Goal: Task Accomplishment & Management: Complete application form

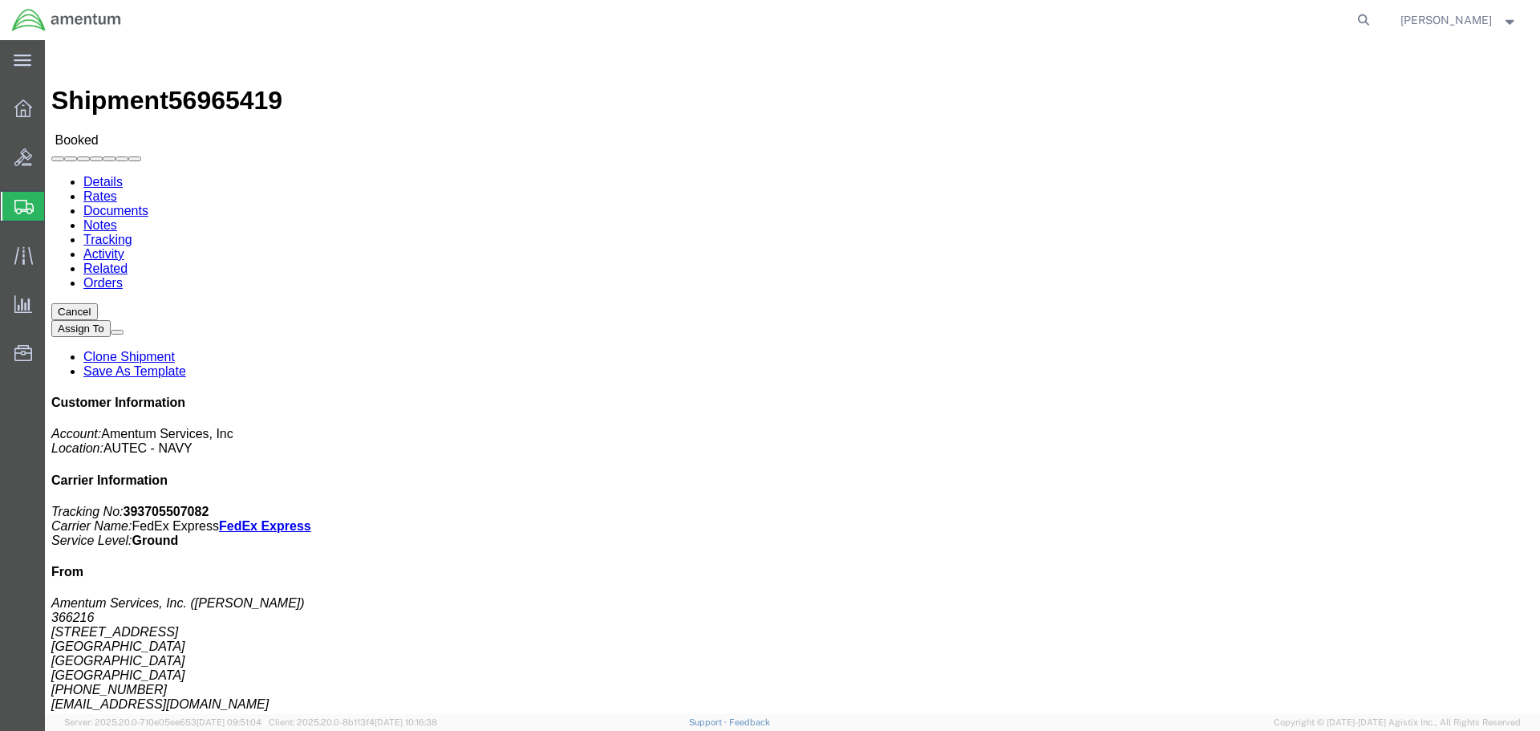
click at [0, 0] on span "Create Shipment" at bounding box center [0, 0] width 0 height 0
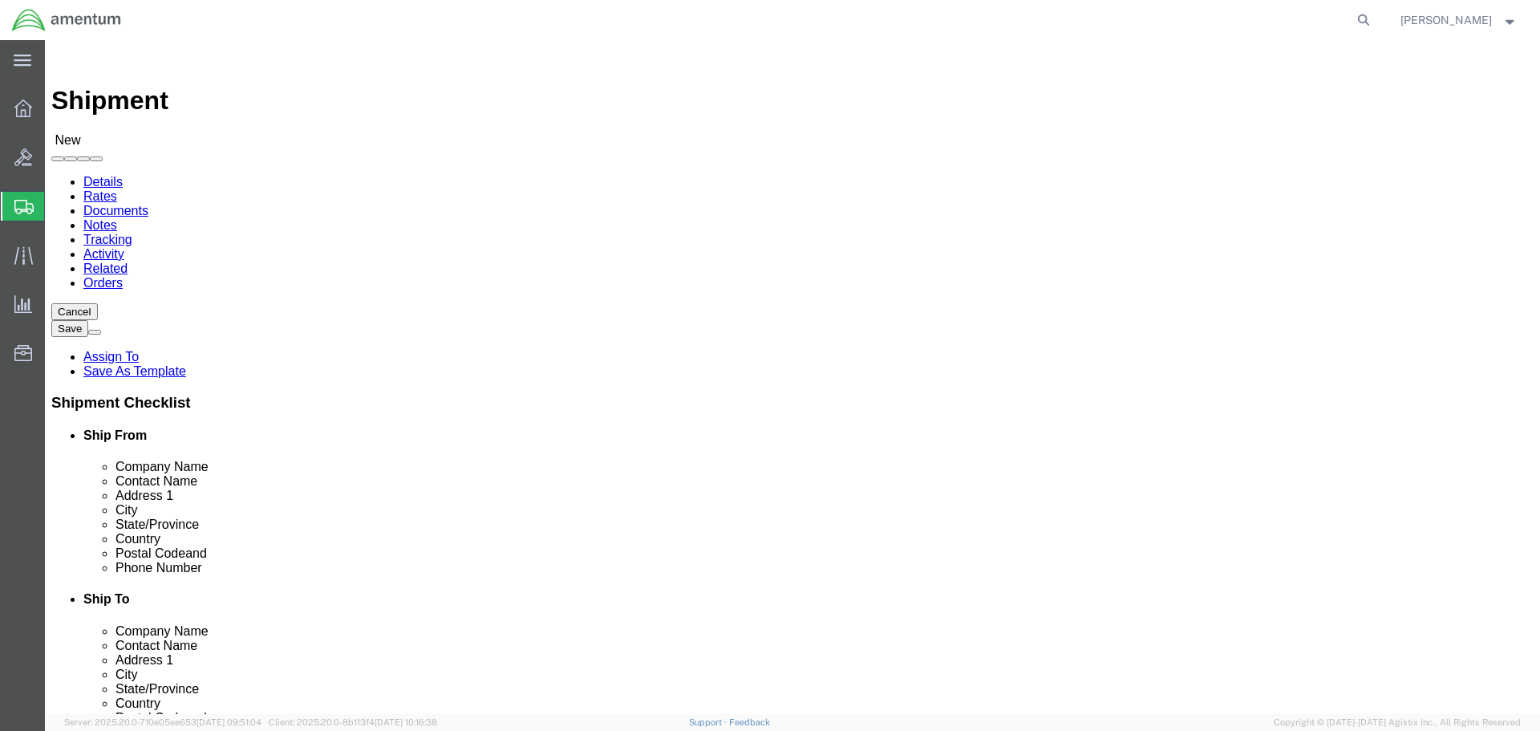
select select
click input "text"
select select "53953"
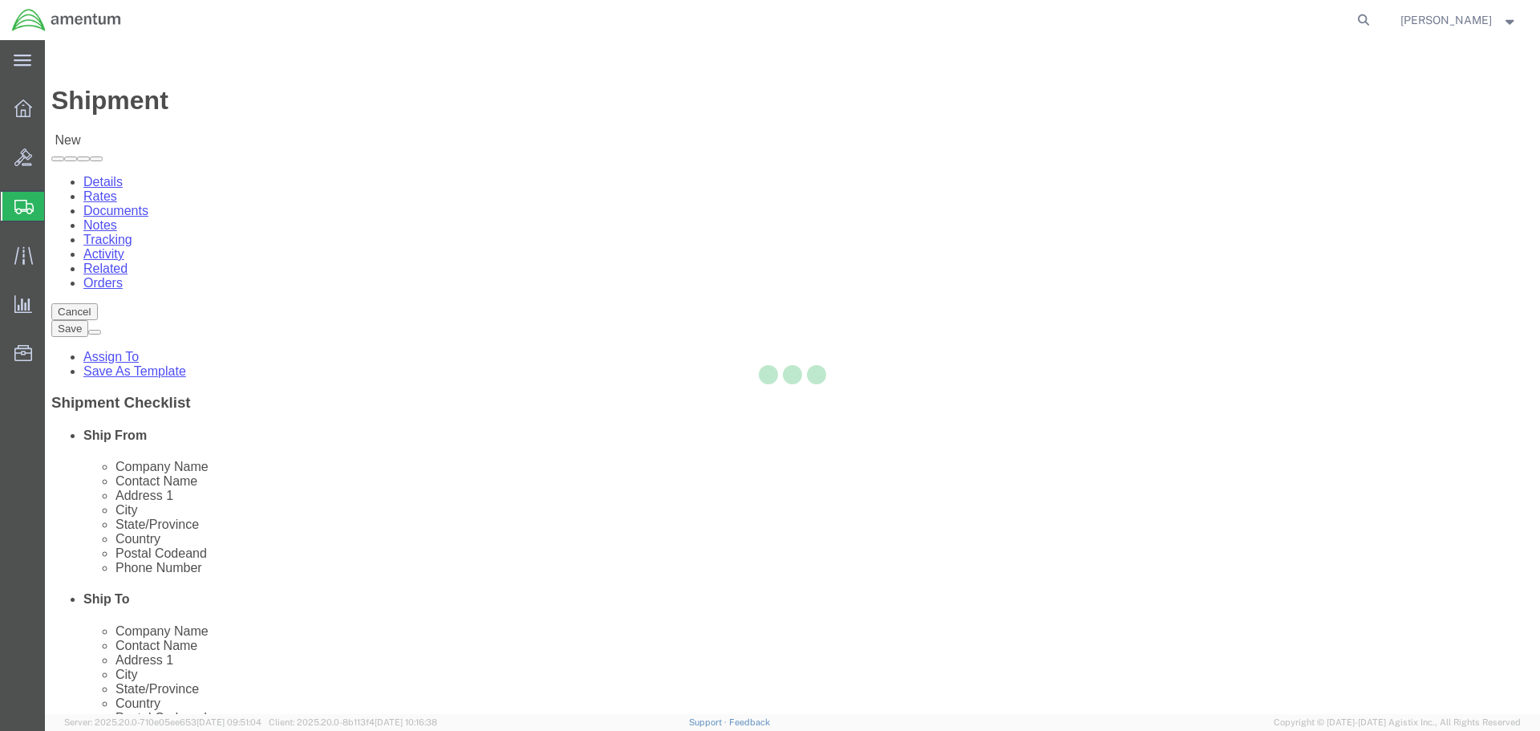
select select "FL"
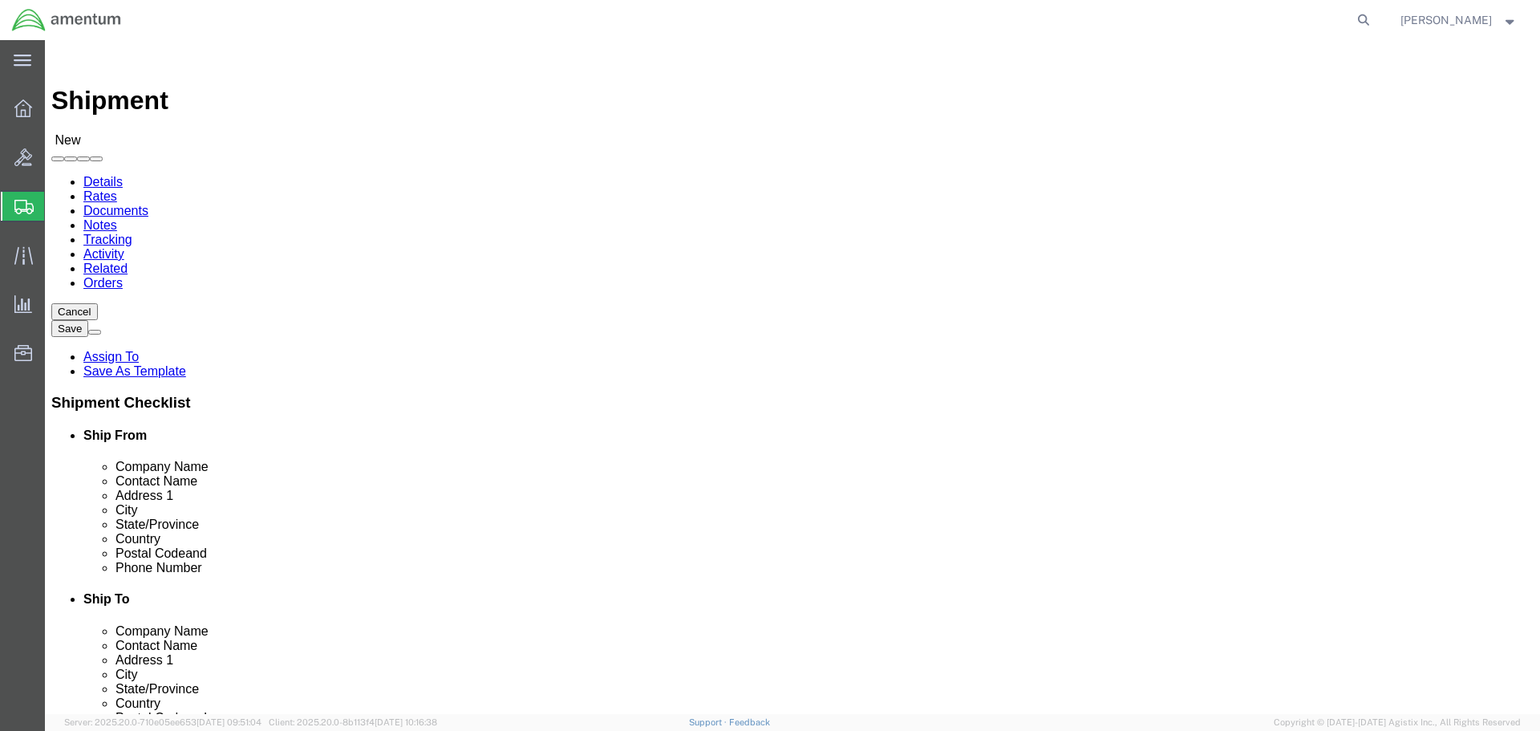
drag, startPoint x: 341, startPoint y: 330, endPoint x: 333, endPoint y: 322, distance: 11.9
click input "text"
type input "Ahmed Warraiat"
type input "1624 Perimeter Rd"
type input "AUTEC Air Terminal"
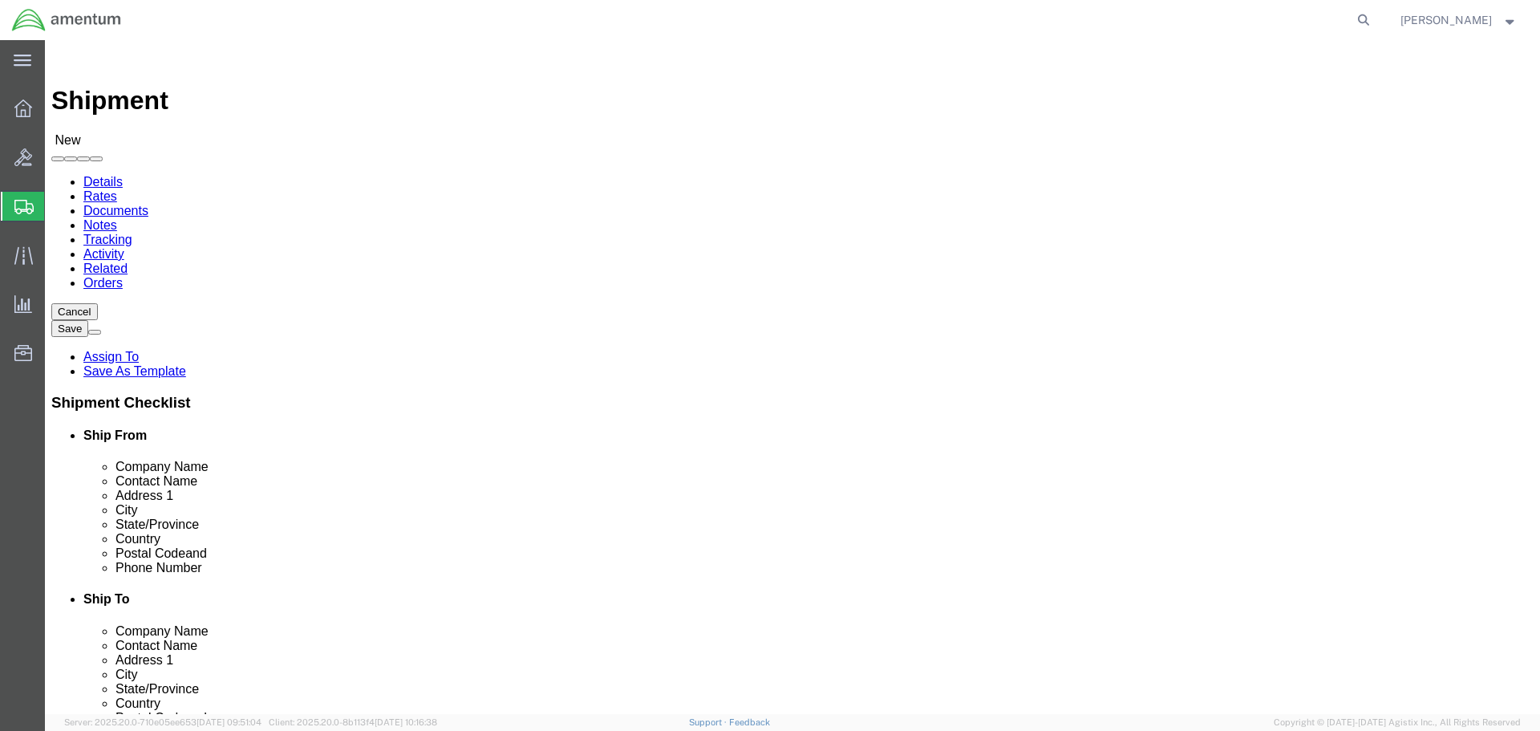
type input "West Palm Beach"
type input "33406"
type input "5616712711"
type input "ahmed.o.warraiat.ctr@us.navy.mil"
click input "checkbox"
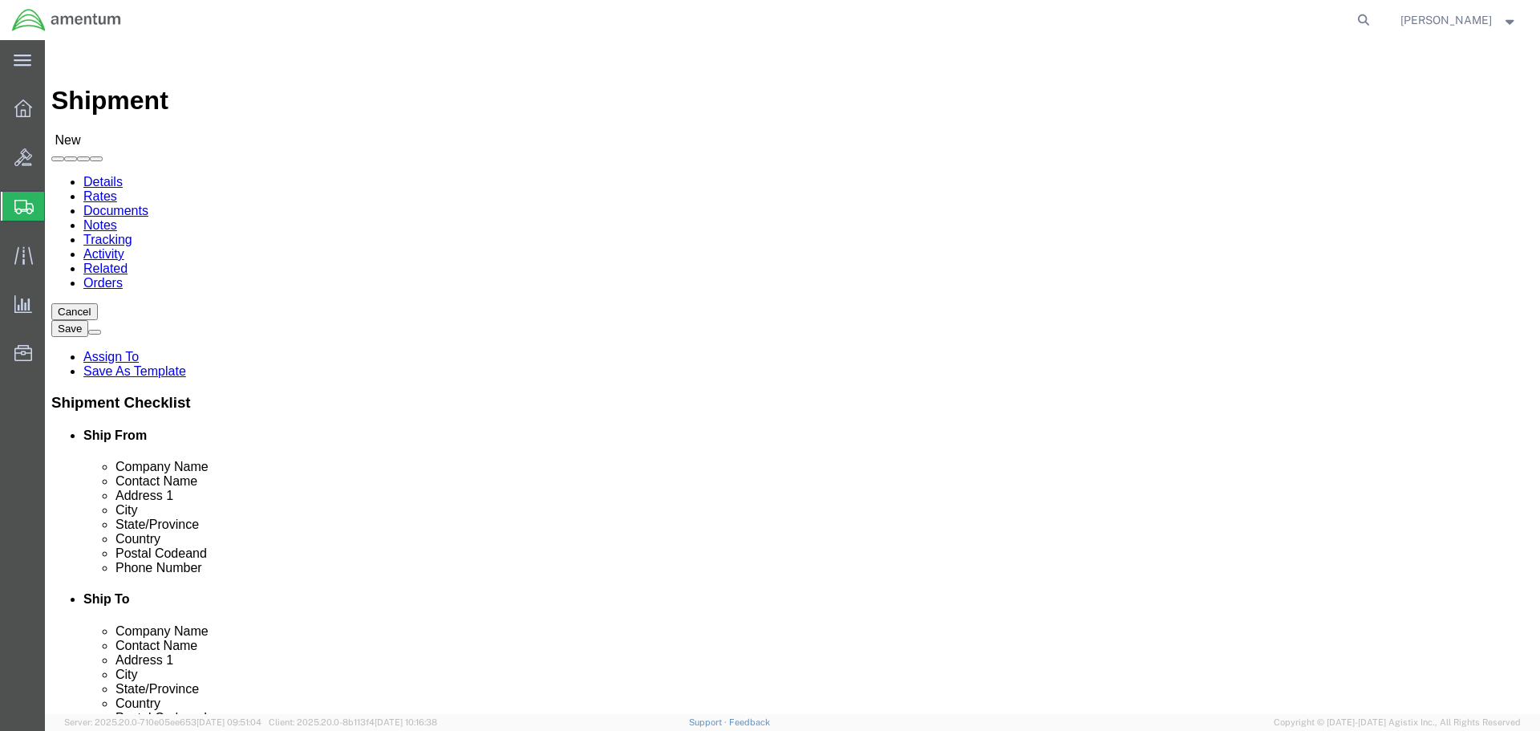
click input "checkbox"
checkbox input "true"
click input "text"
type input "ELECTRO-METRICS CORPORATION"
type input "STEVEN R. HOUSE"
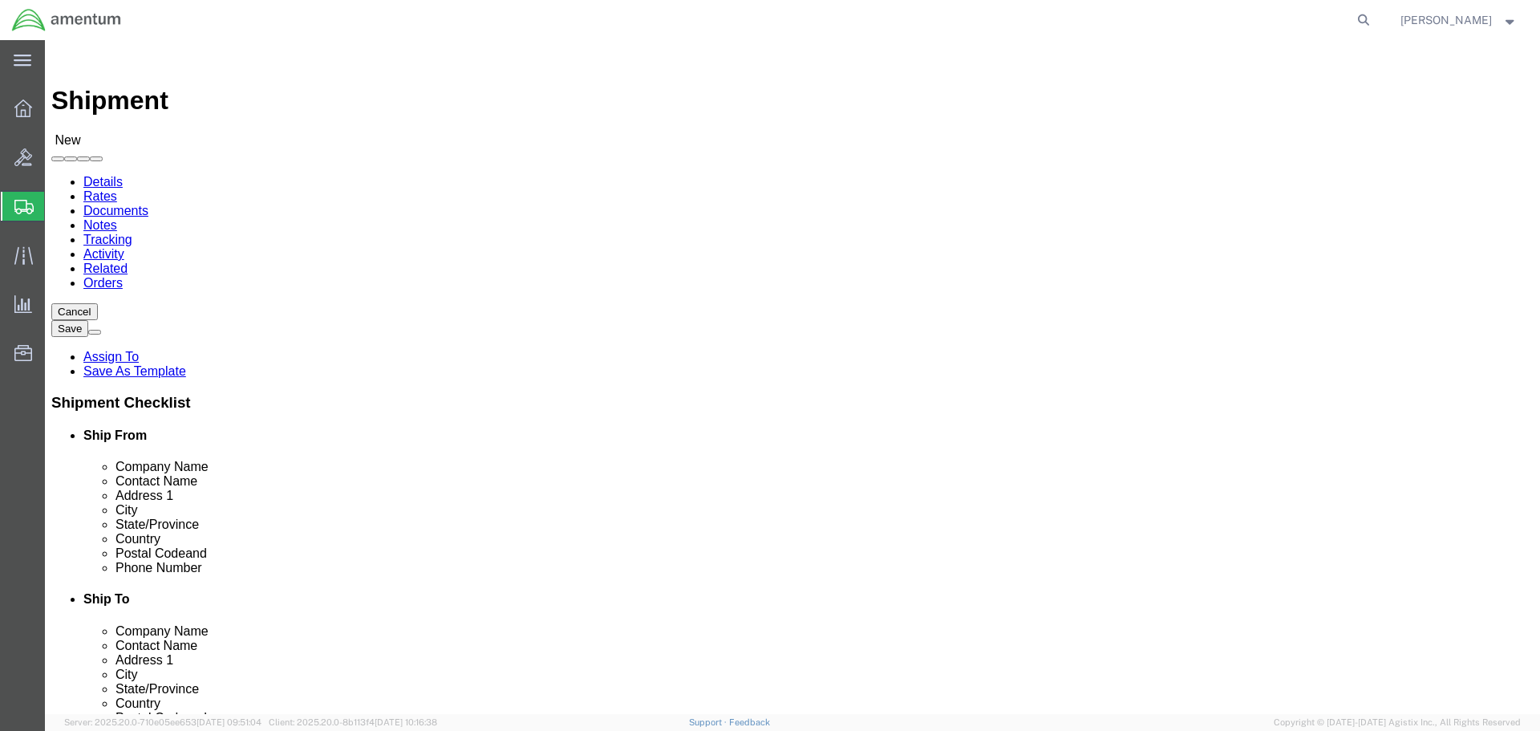
click input "text"
type input "231 ENTERPRISE RD"
type input "JOHNSTOWN"
type input "N"
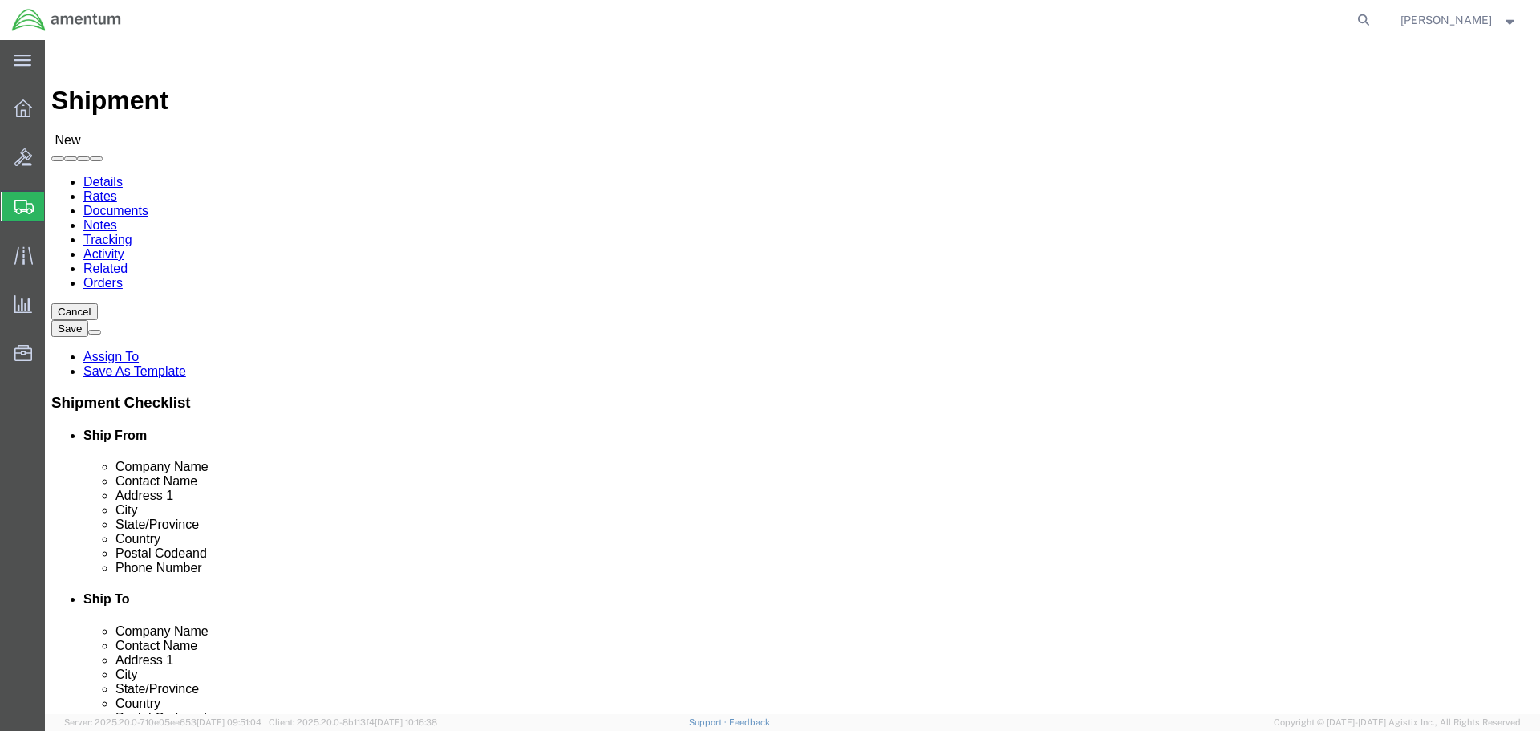
type input "NEW"
click input "Postal Code"
type input "12095"
click input "text"
type input "5187622600"
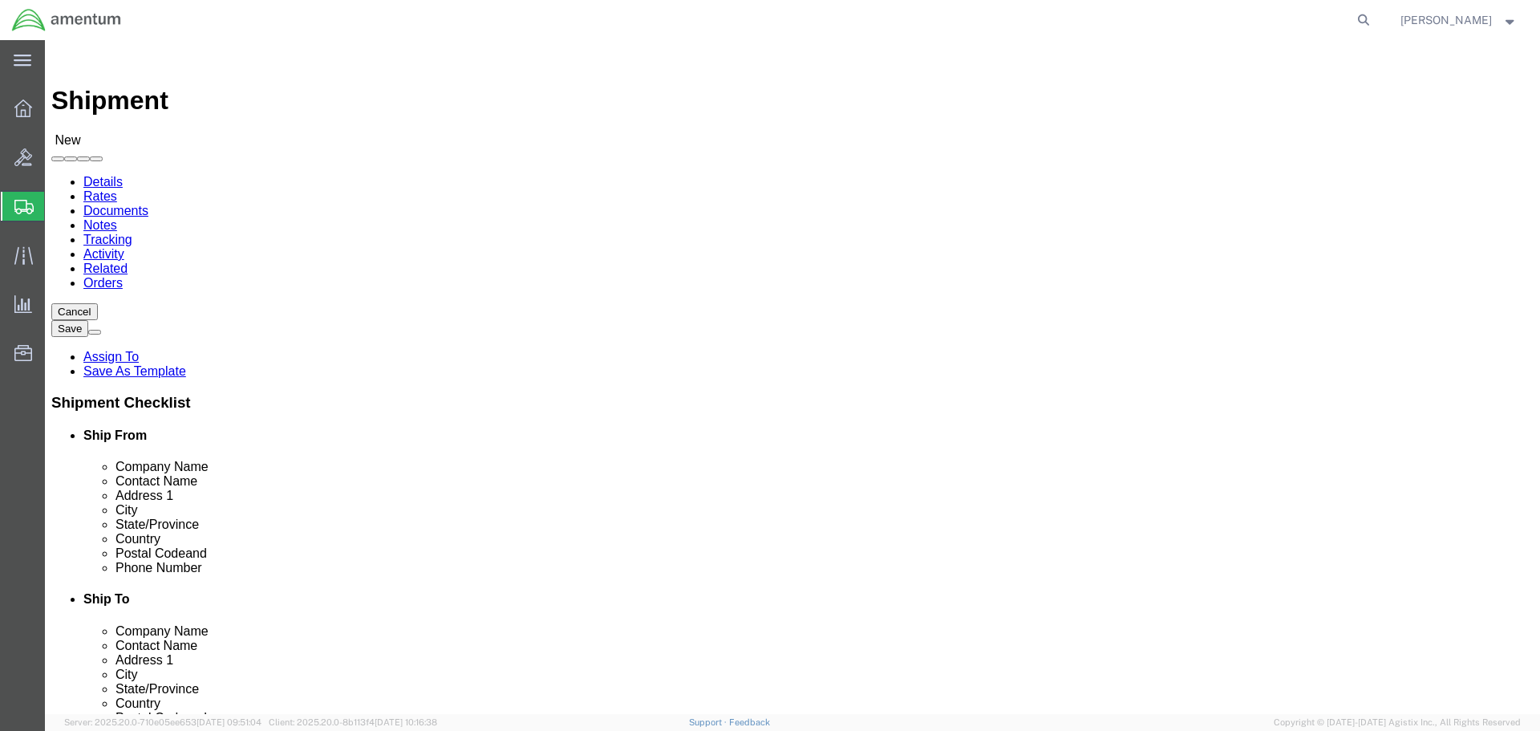
click input "text"
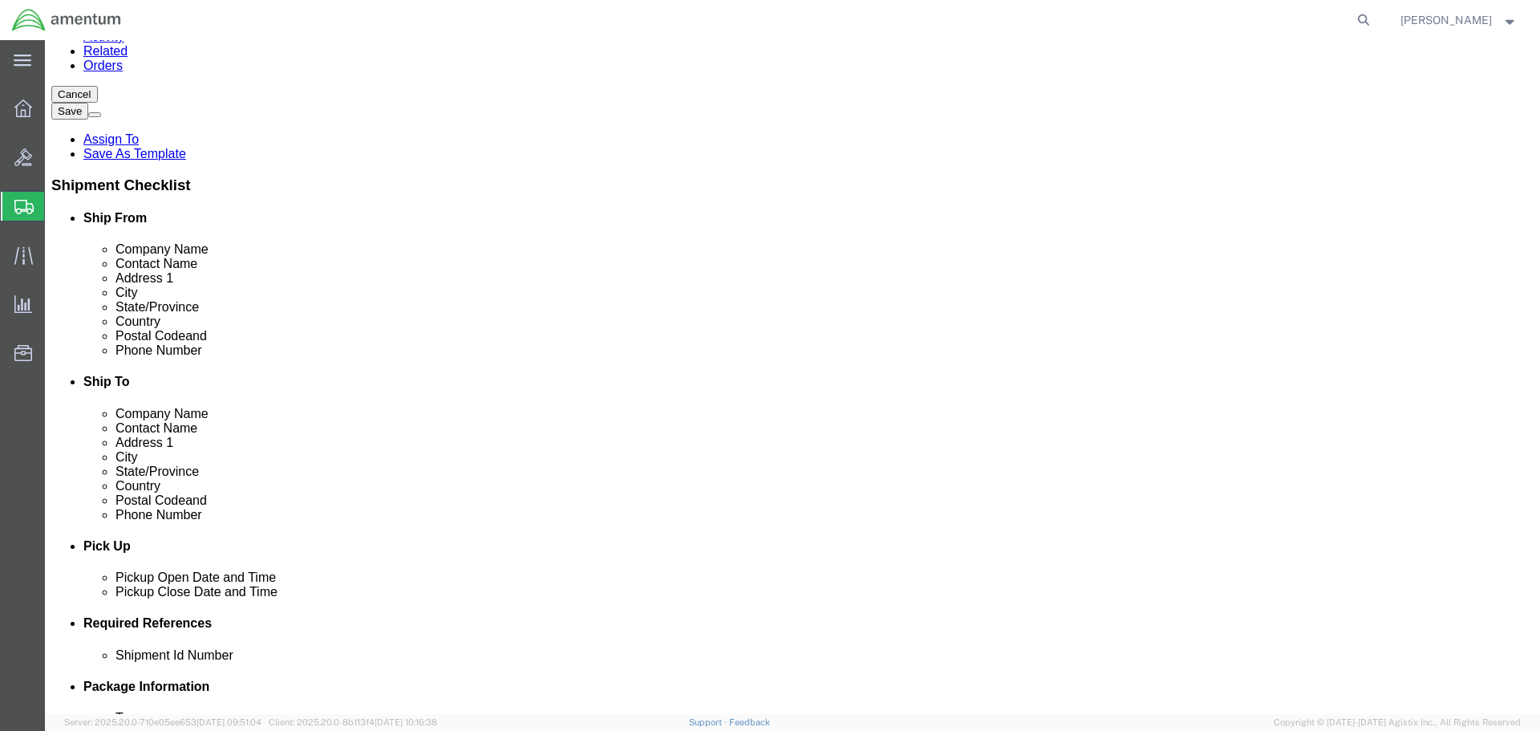
scroll to position [241, 0]
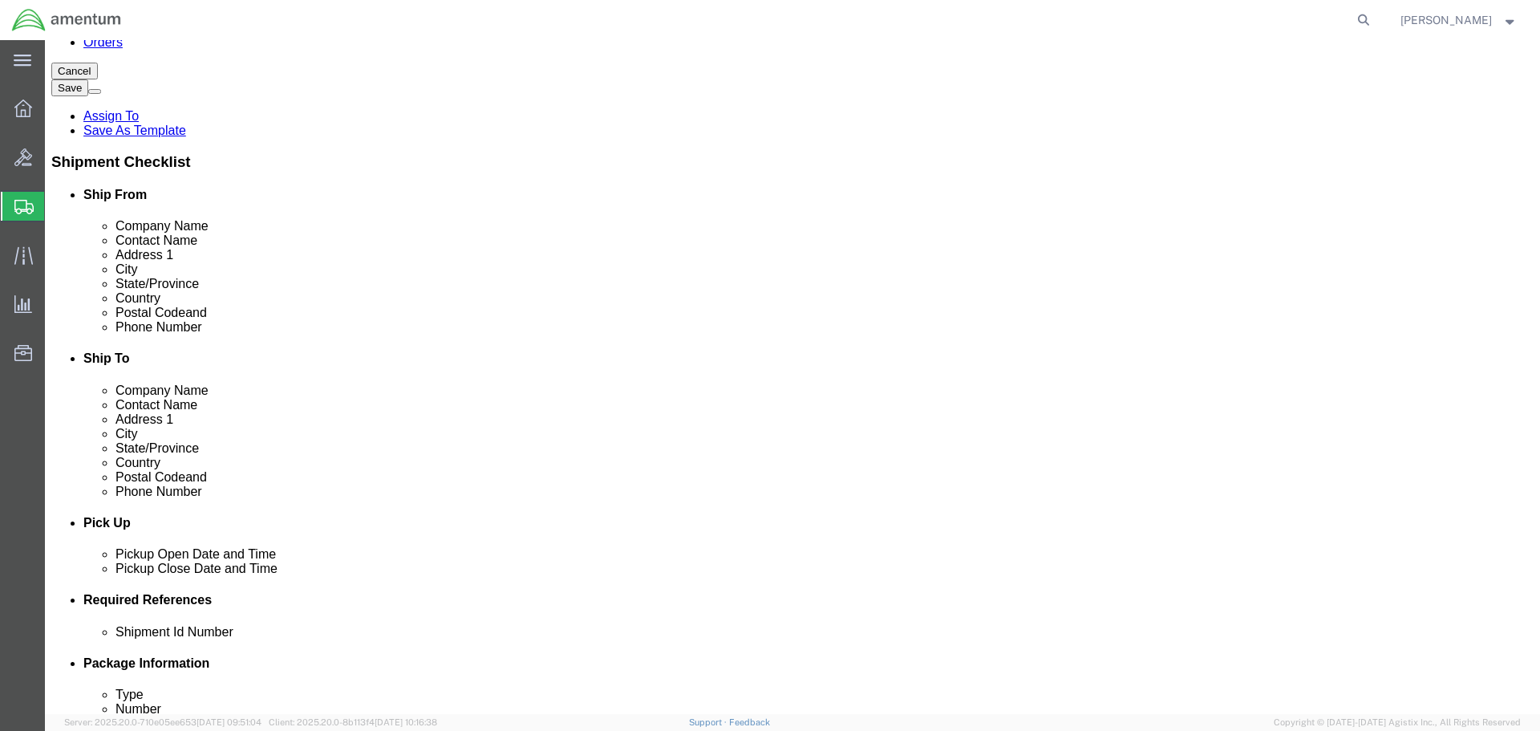
click div "Sep 30 2025 1:00 PM"
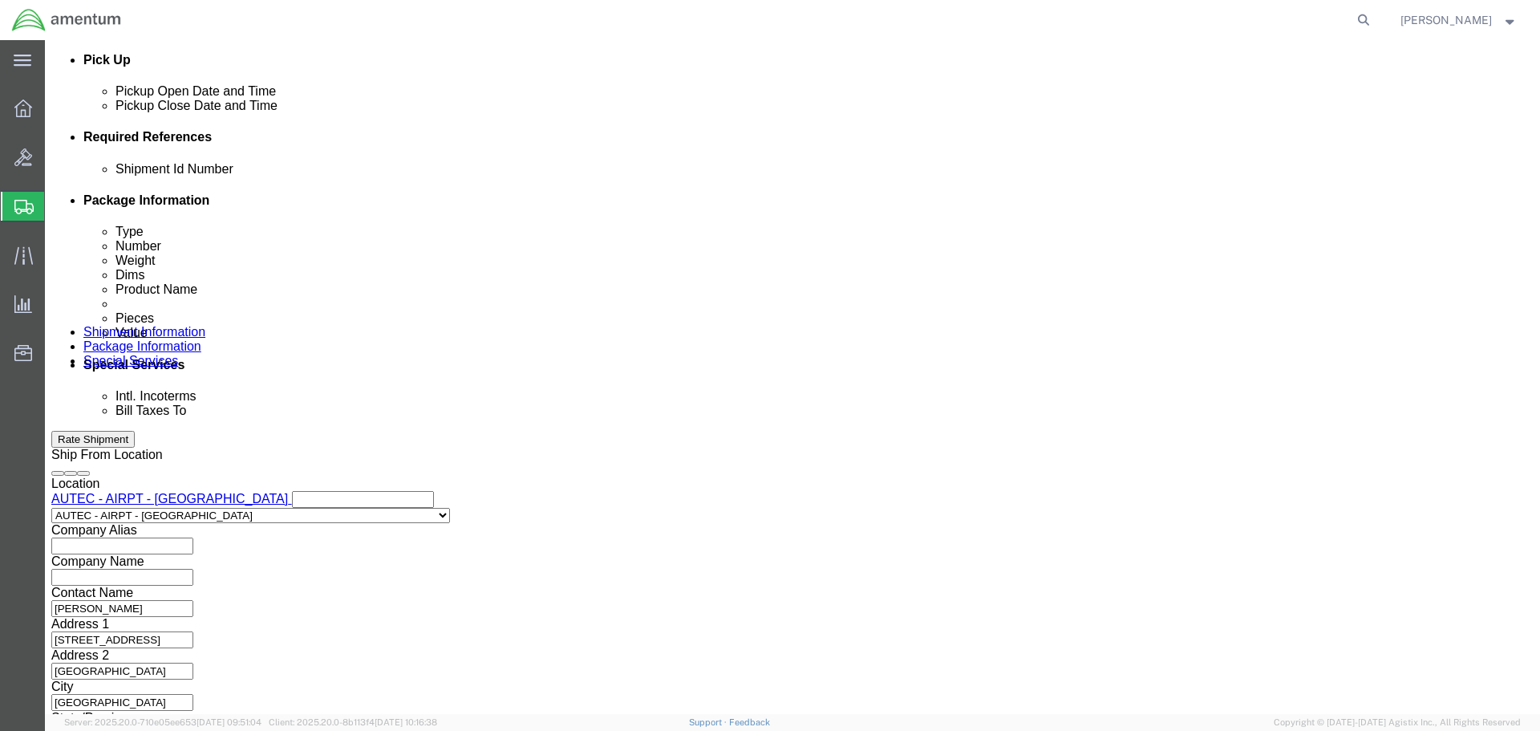
drag, startPoint x: 129, startPoint y: 418, endPoint x: -45, endPoint y: 415, distance: 174.0
click html "Shipment New Details Rates Documents Notes Tracking Activity Related Orders Can…"
type input "M"
type input "10:00 AM"
click button "Apply"
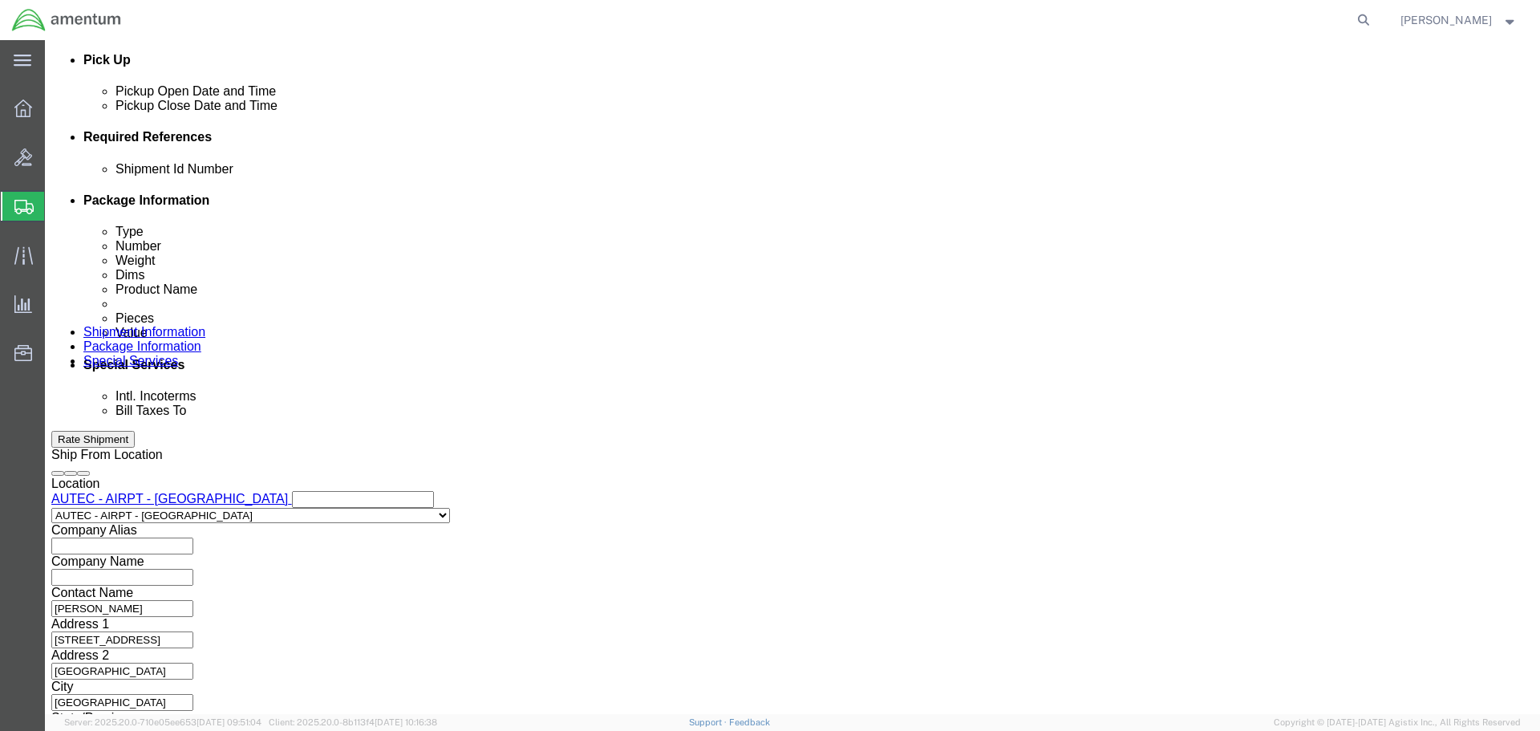
scroll to position [623, 0]
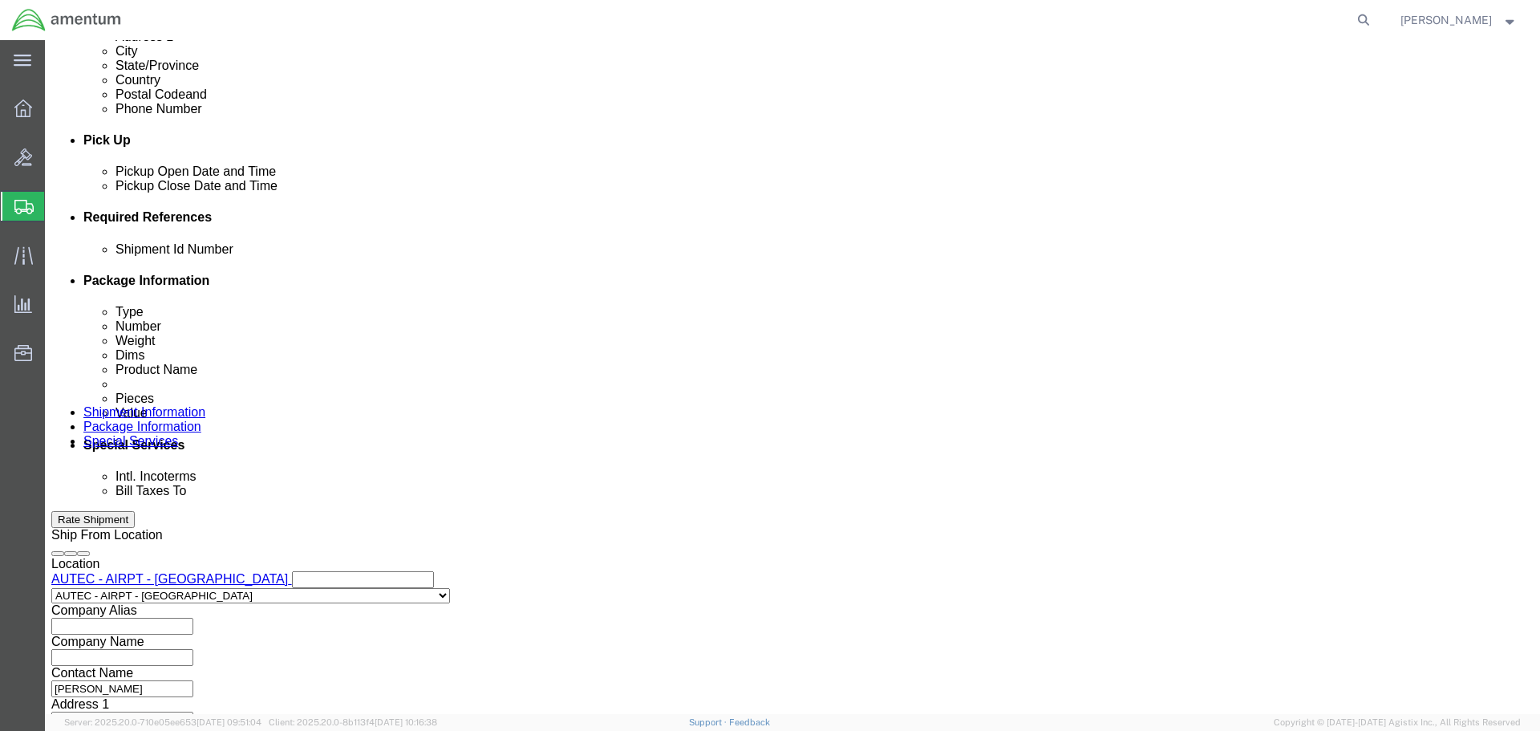
click div "Oct 02 2025 11:00 AM"
drag, startPoint x: 415, startPoint y: 502, endPoint x: 239, endPoint y: 484, distance: 176.5
click body "Shipment New Details Rates Documents Notes Tracking Activity Related Orders Can…"
type input "2:00 PM"
click button "Apply"
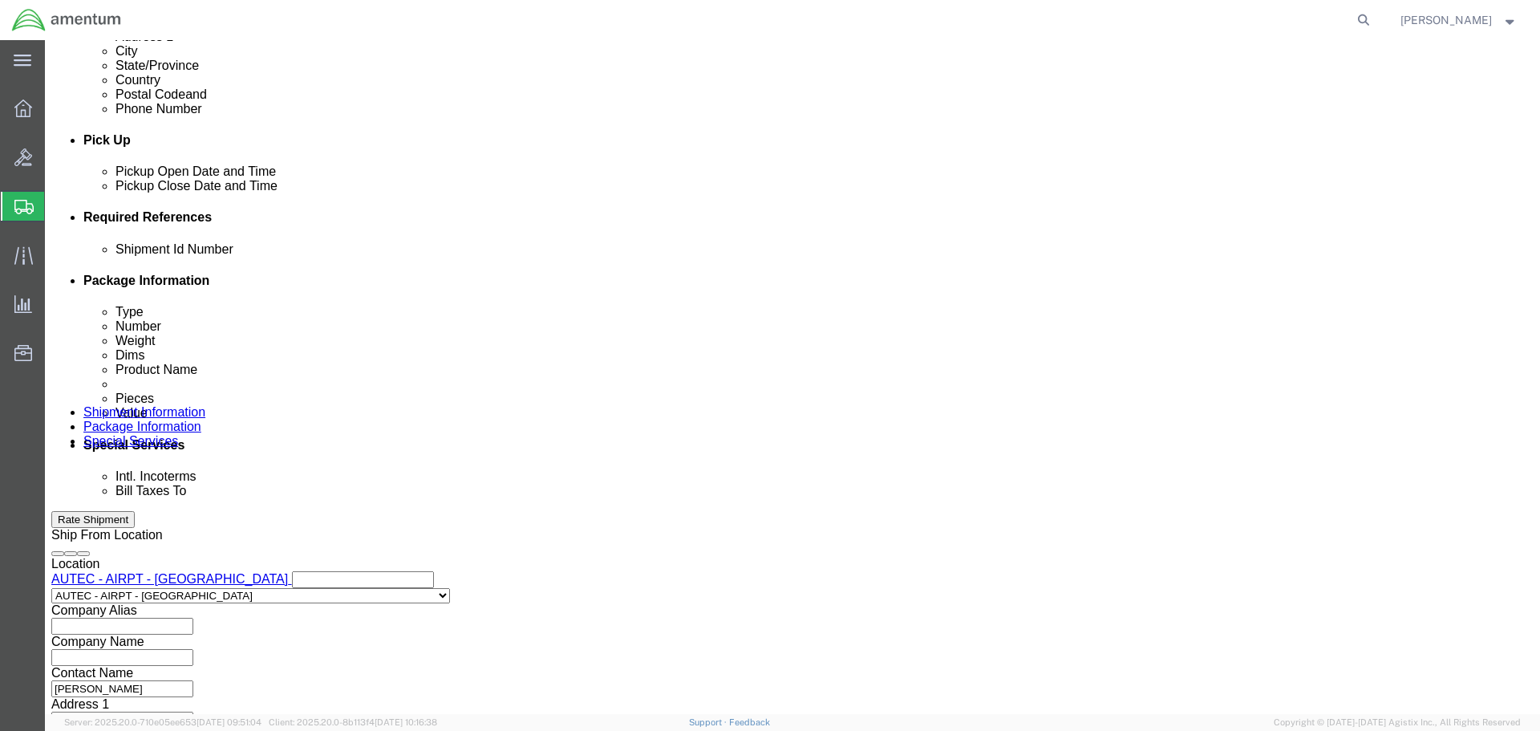
click button "Add reference"
click select "Select Account Type Activity ID Airline Appointment Number ASN Batch Request # …"
select select "CUSTREF"
click select "Select Account Type Activity ID Airline Appointment Number ASN Batch Request # …"
click input "text"
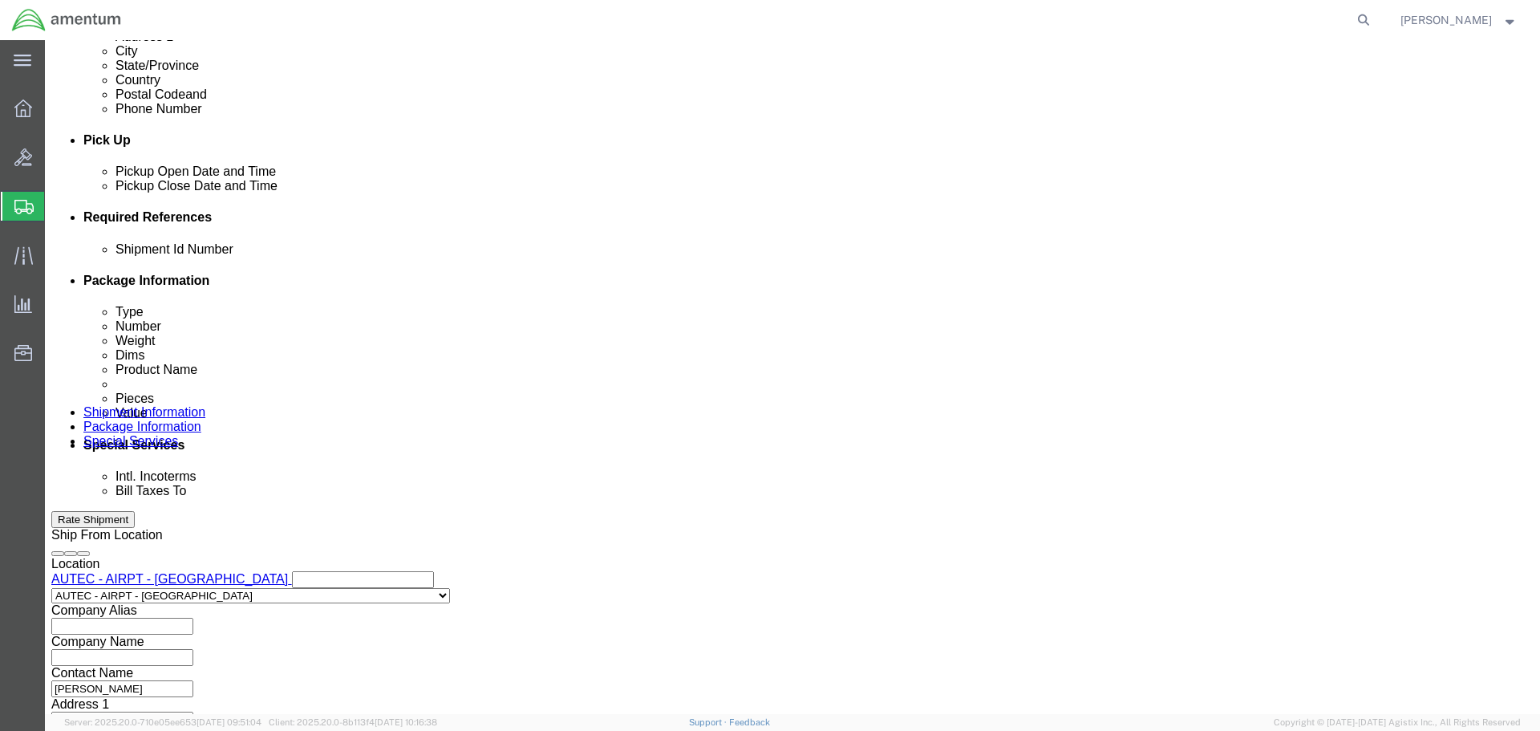
paste input "4732.C0.03SL.14090100.880E0110"
type input "4732.C0.03SL.14090100.880E0110"
click input "text"
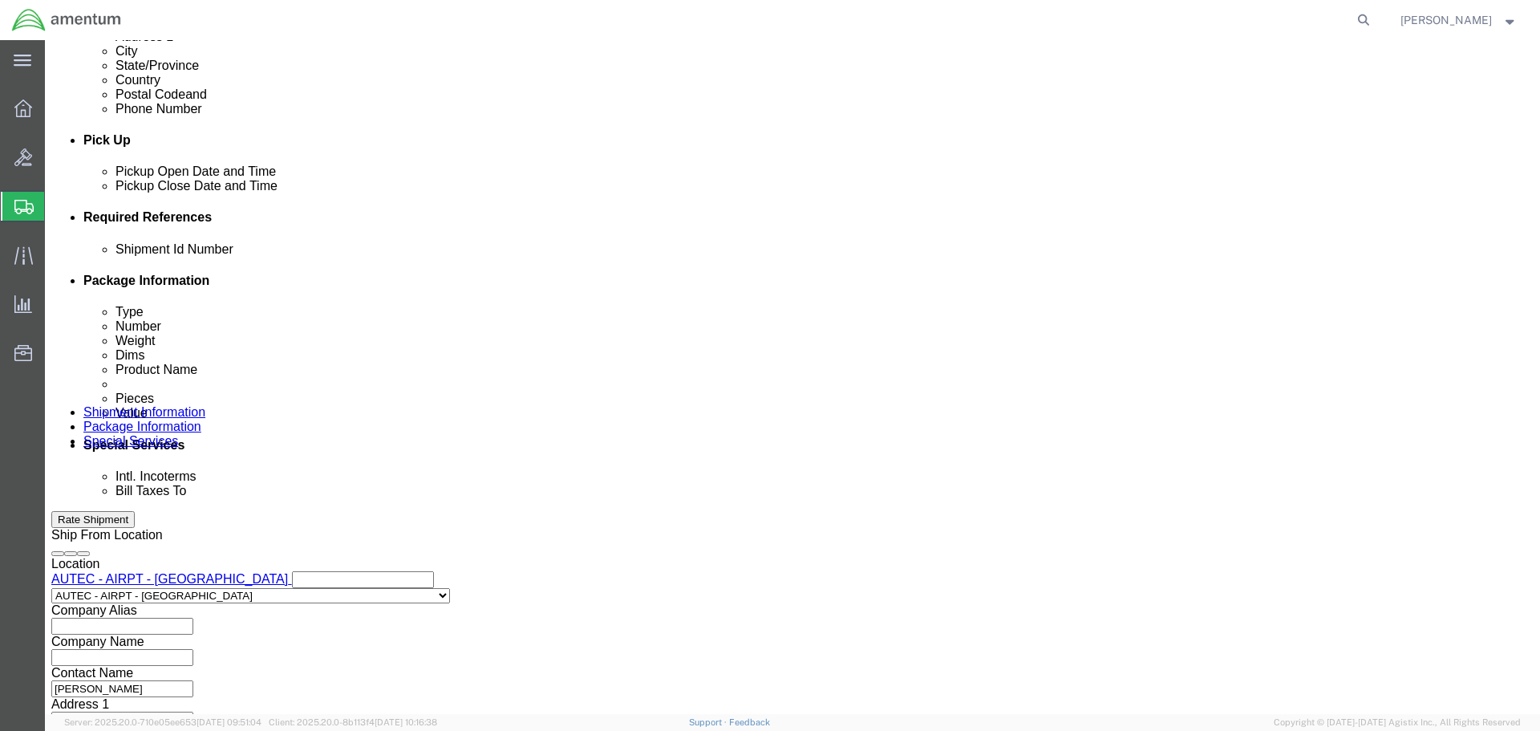
paste input "4732.C0.03SL.14090100.880E0110"
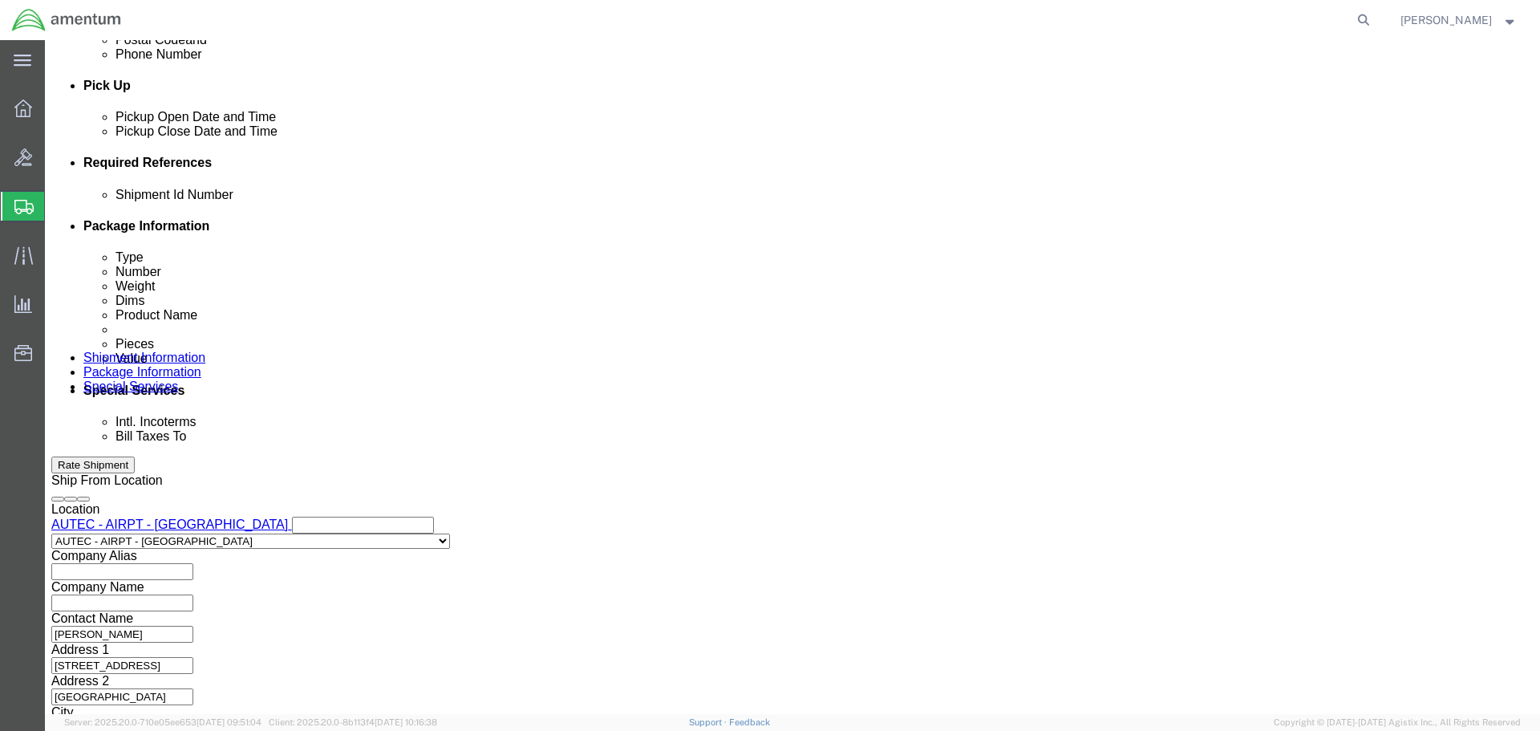
scroll to position [703, 0]
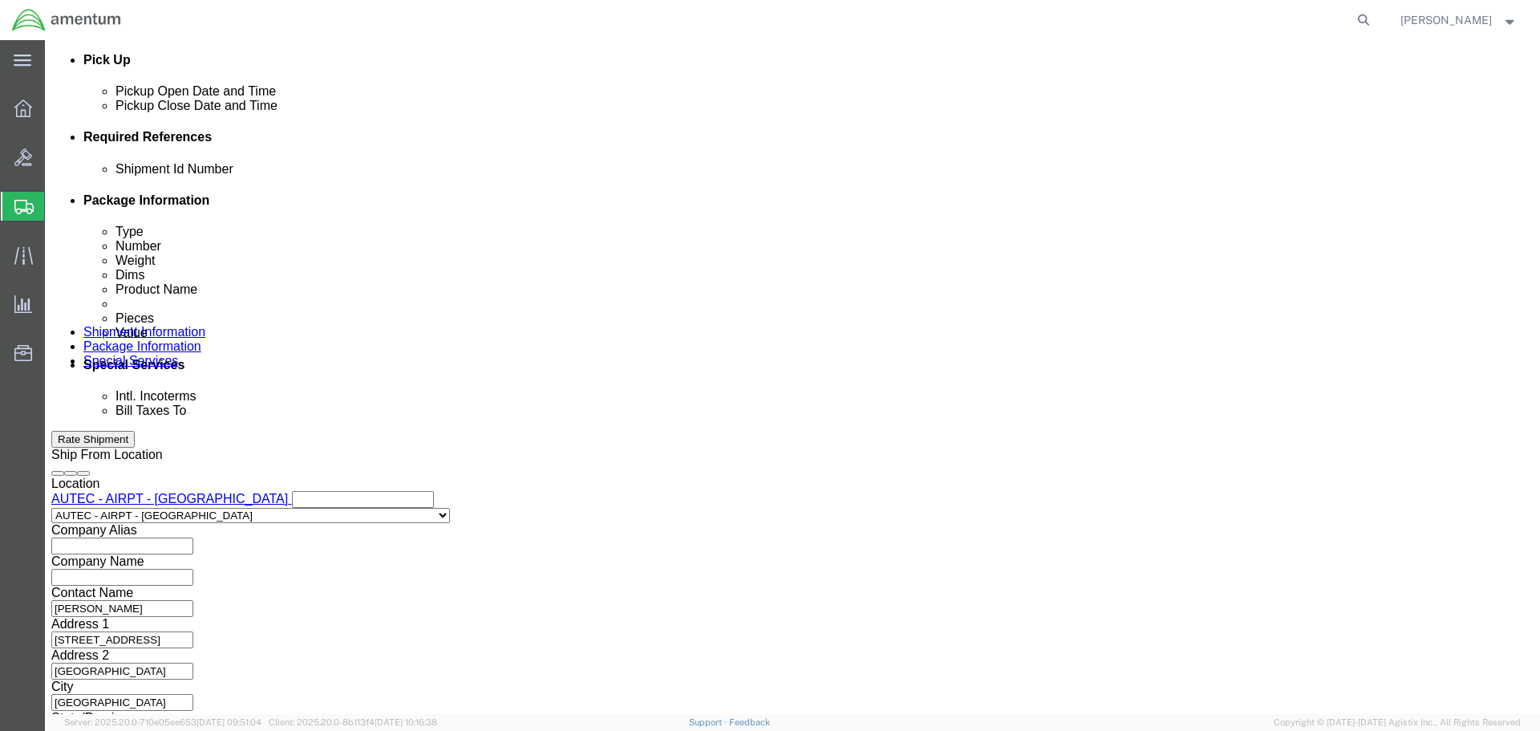
type input "4732.C0.03SL.14090100.880E0110"
click button "Continue"
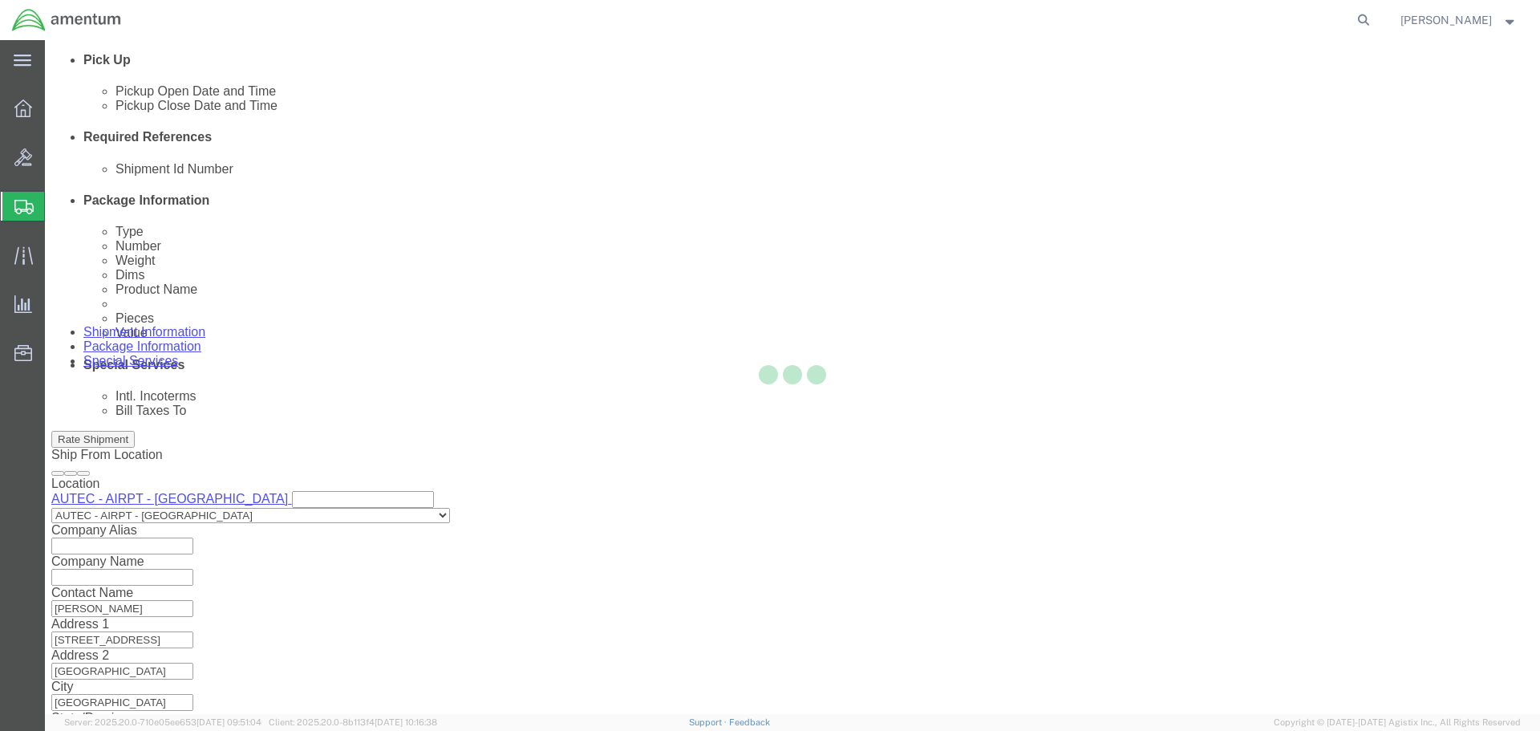
scroll to position [0, 0]
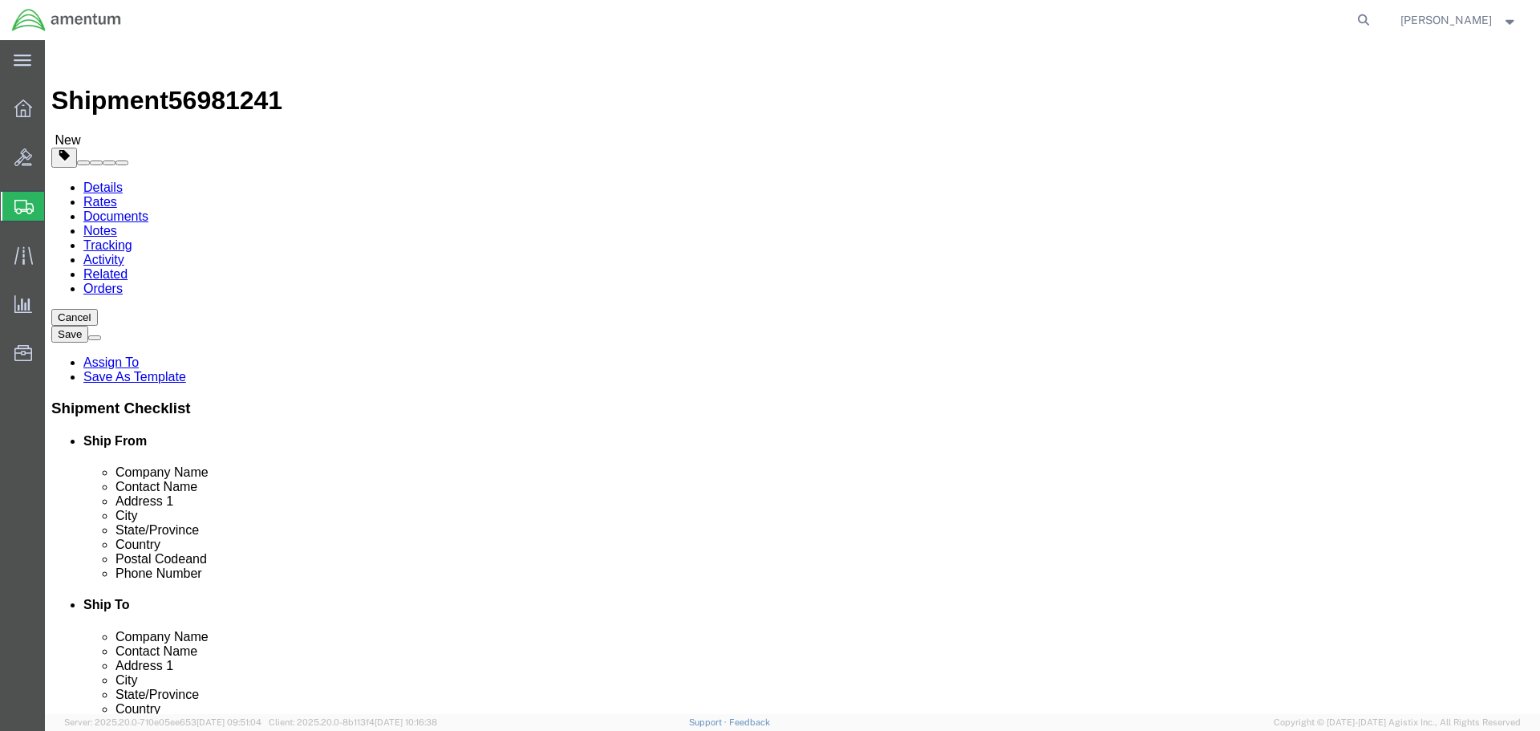
click select "Select BCK Boxes Bale(s) Basket(s) Bolt(s) Bottle(s) Buckets Bulk Bundle(s) Can…"
select select "CASE"
click select "Select BCK Boxes Bale(s) Basket(s) Bolt(s) Bottle(s) Buckets Bulk Bundle(s) Can…"
click input "text"
type input "20"
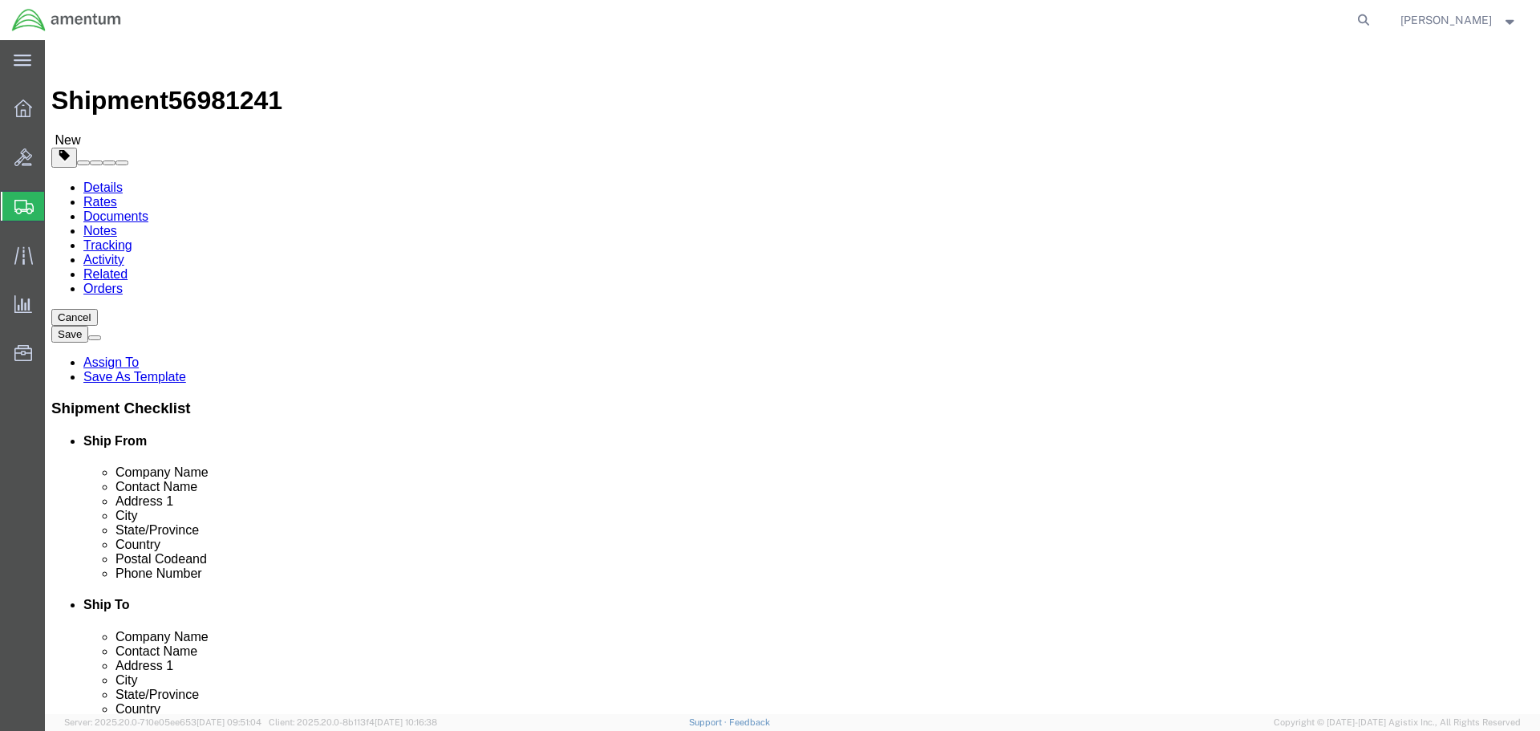
type input "16"
type input "6"
type input "15"
click link "Add Content"
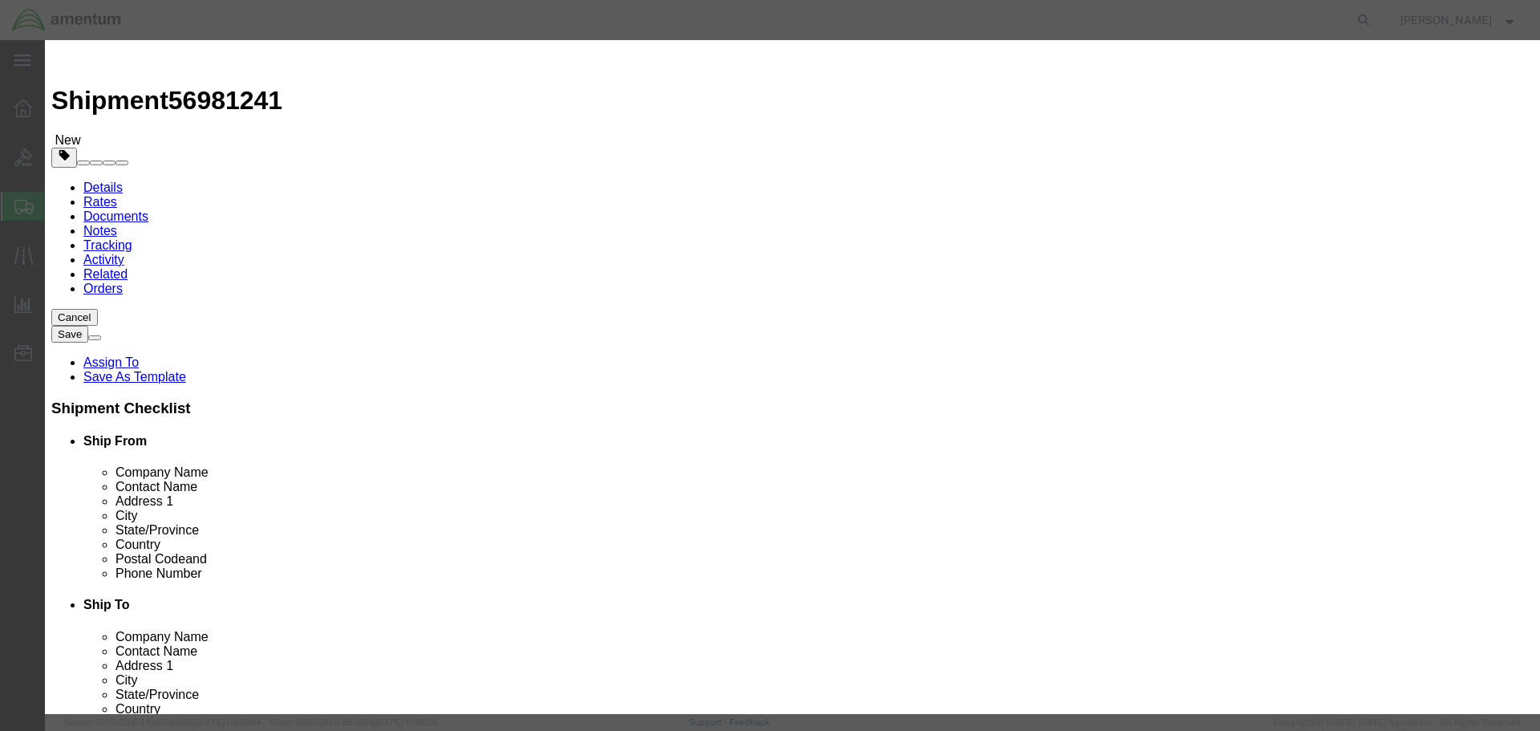
click select "Select 50 55 60 65 70 85 92.5 100 125 175 250 300 400"
select select "70"
click select "Select 50 55 60 65 70 85 92.5 100 125 175 250 300 400"
click div "Product Name Pieces 0 Select Bag Barrels 100Board Feet Bottle Box Blister Pack …"
click input "text"
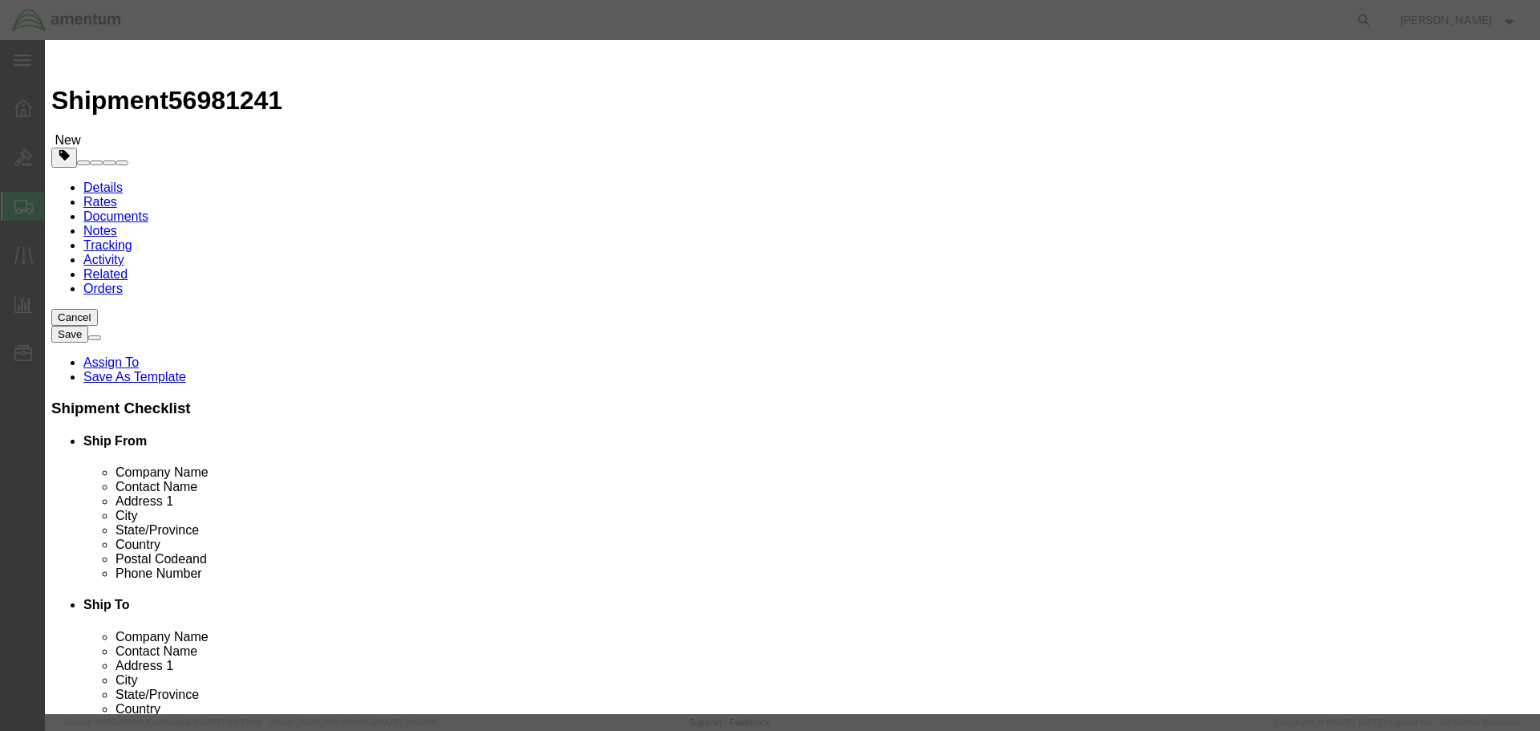
type input "1000"
drag, startPoint x: 538, startPoint y: 144, endPoint x: 532, endPoint y: 178, distance: 34.3
click input "0"
type input "1"
click input "text"
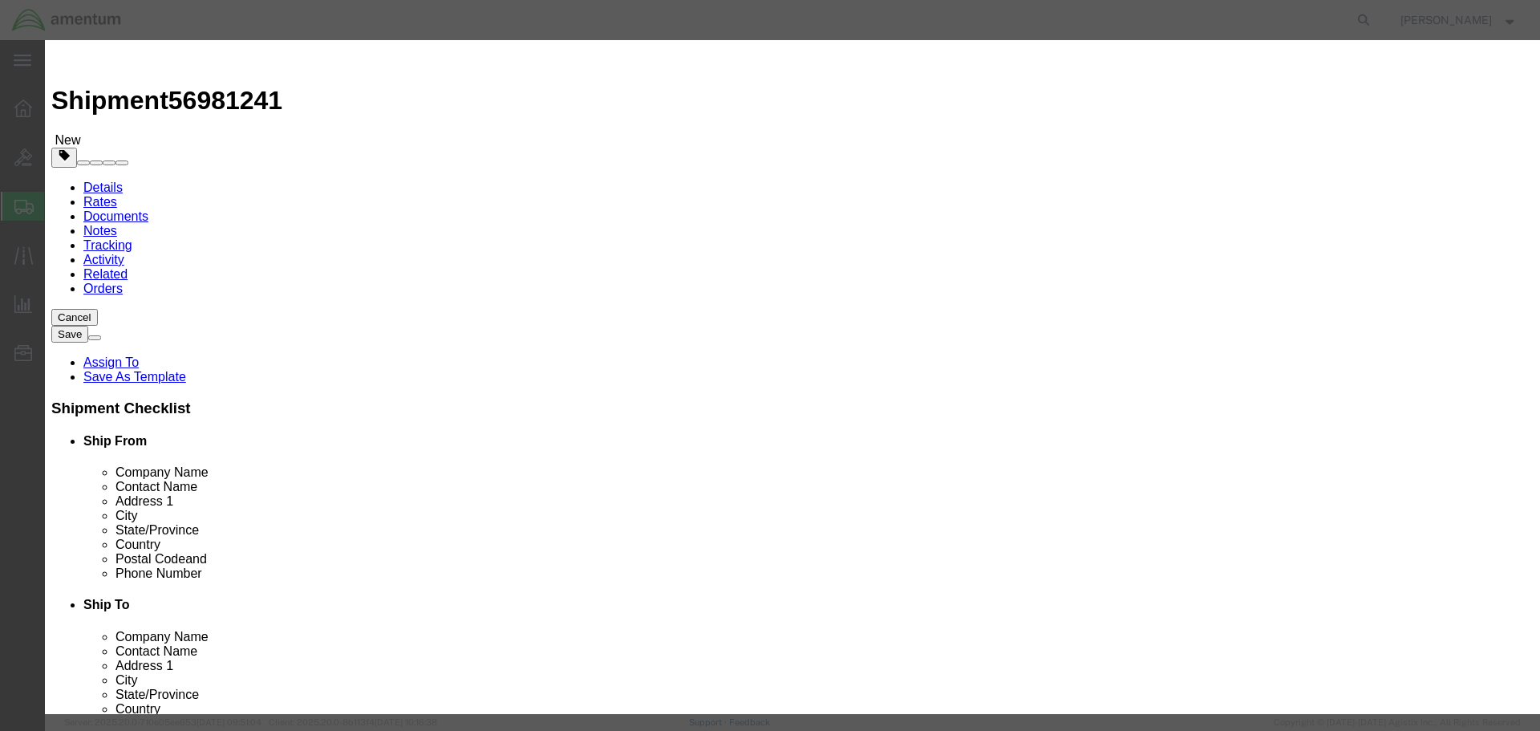
type input "ELECTRONIC TEST EQUIPMENT"
click button "Save & Close"
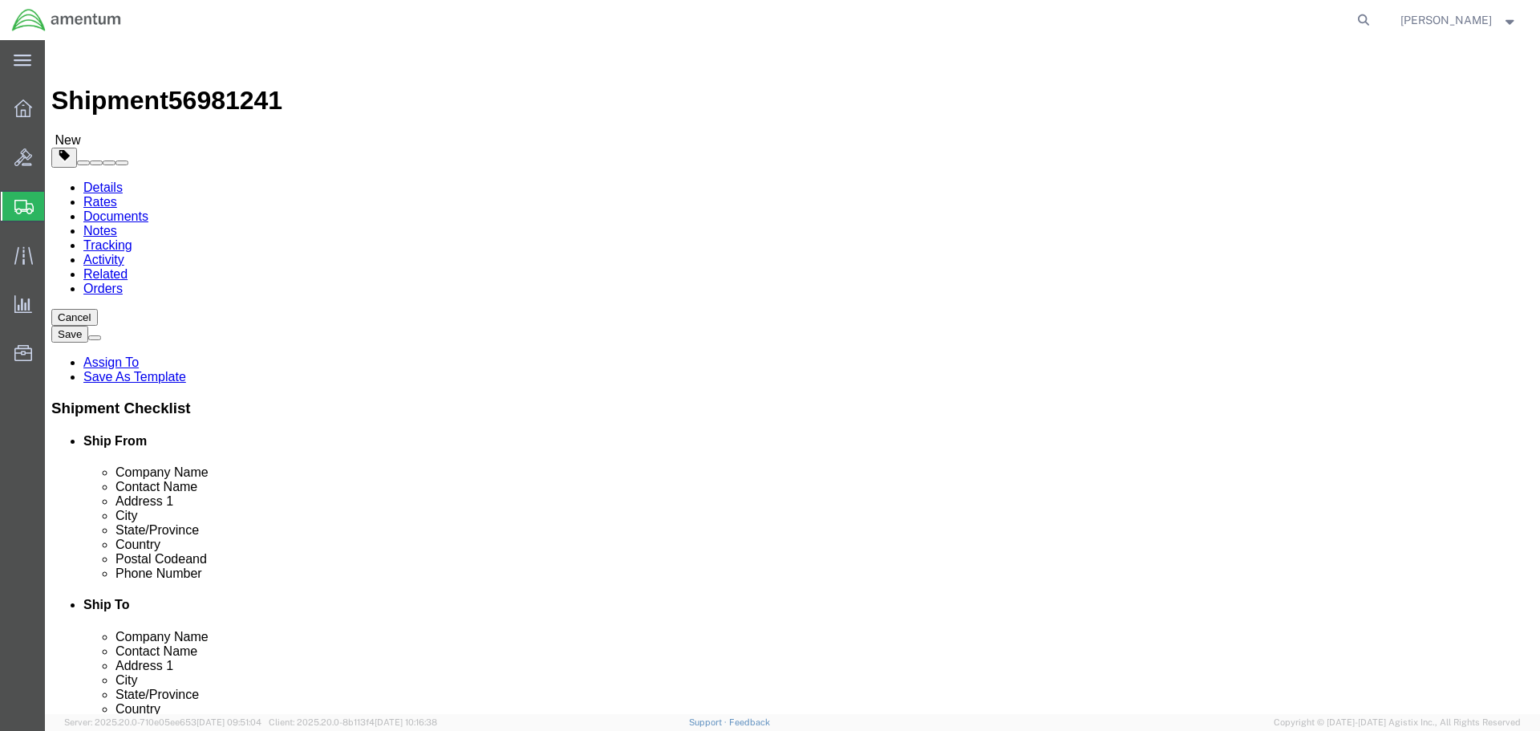
click button "Save"
click link "Assign To"
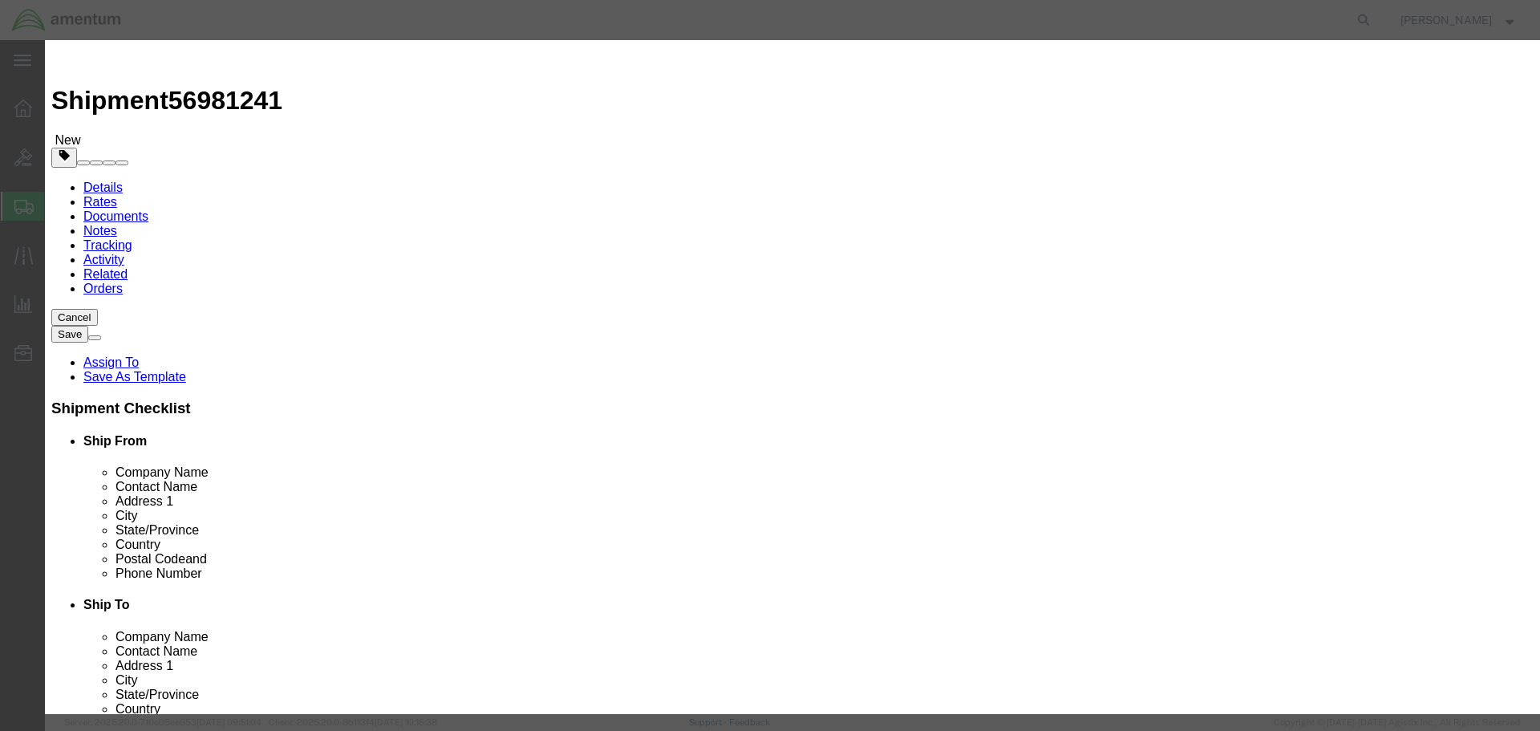
select select "107"
select select
select select "101678"
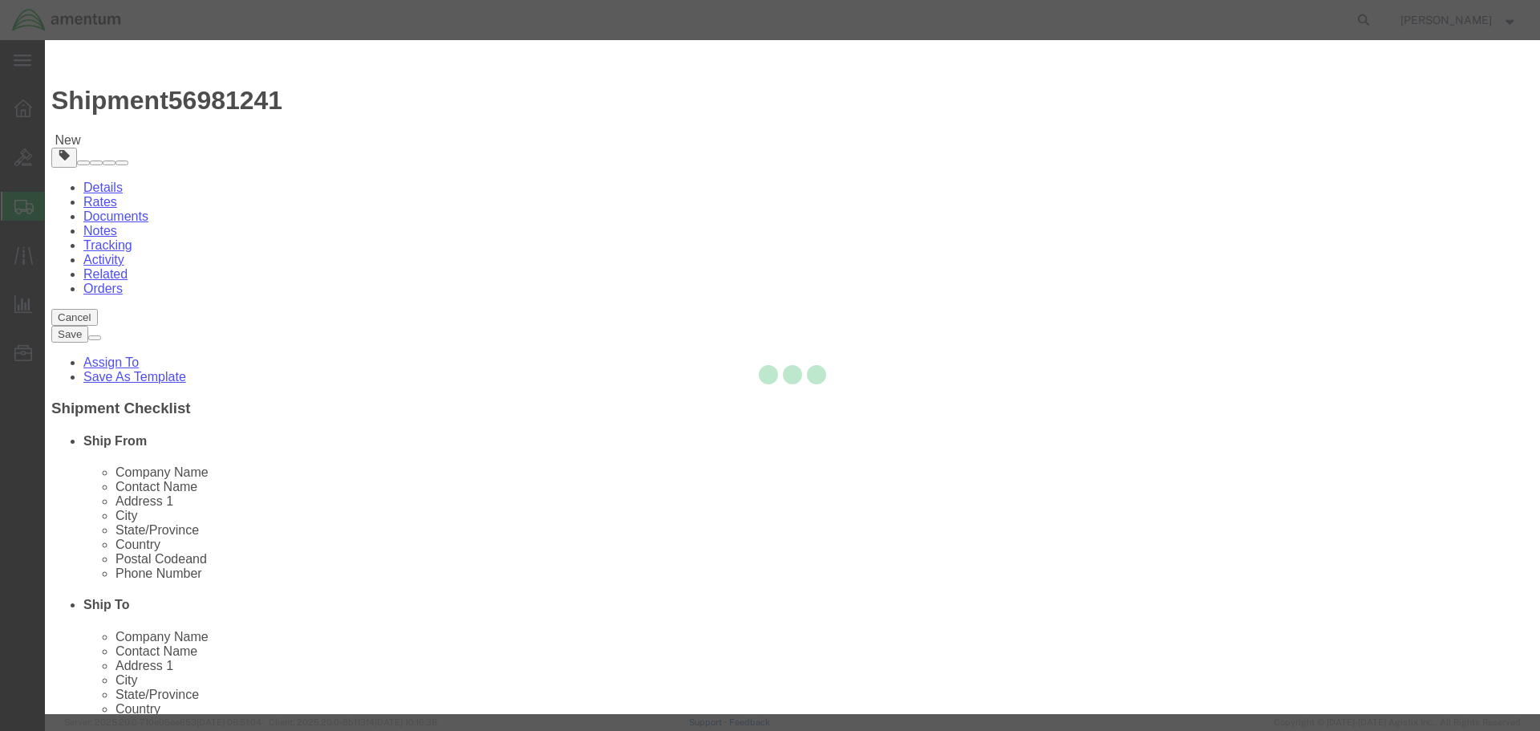
click at [883, 167] on div at bounding box center [792, 377] width 1495 height 674
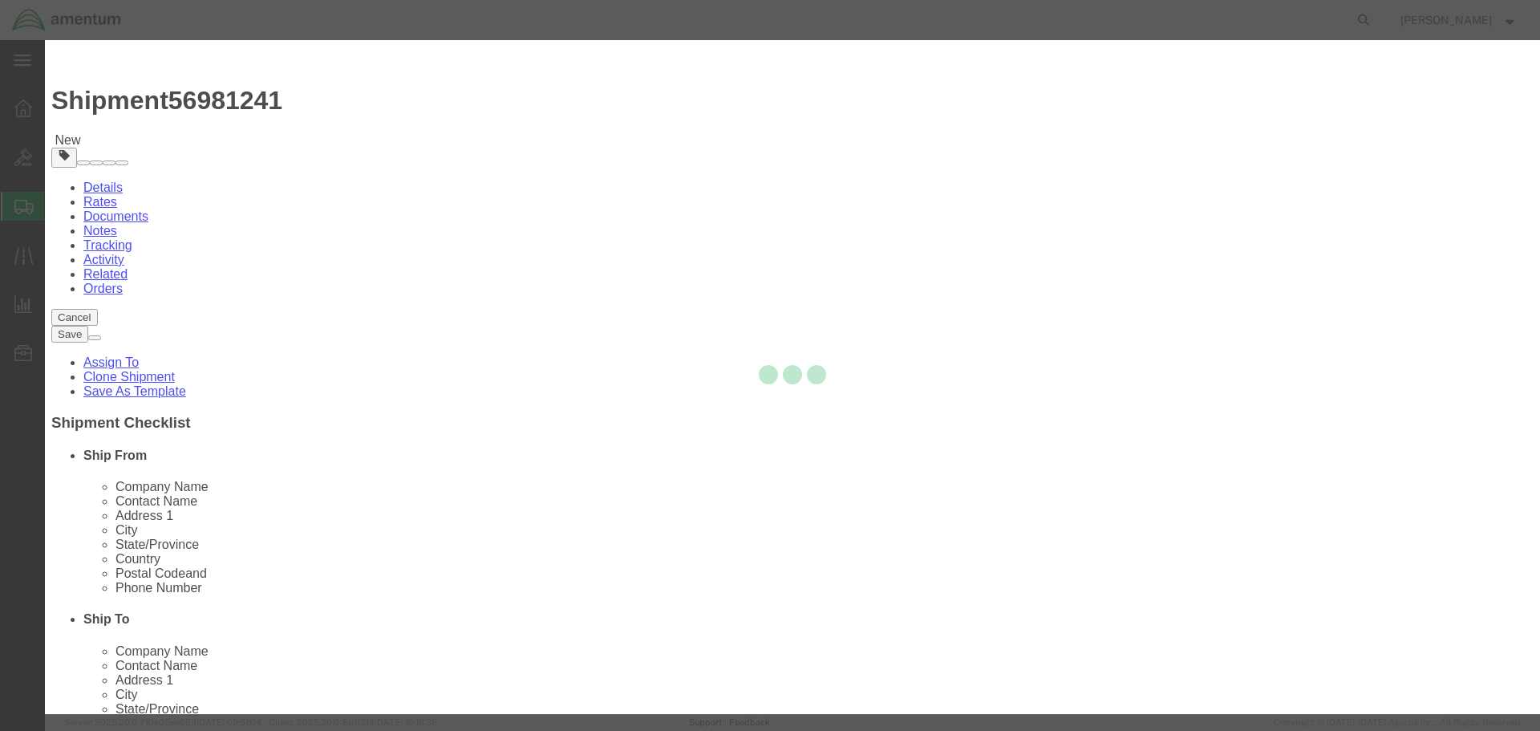
select select
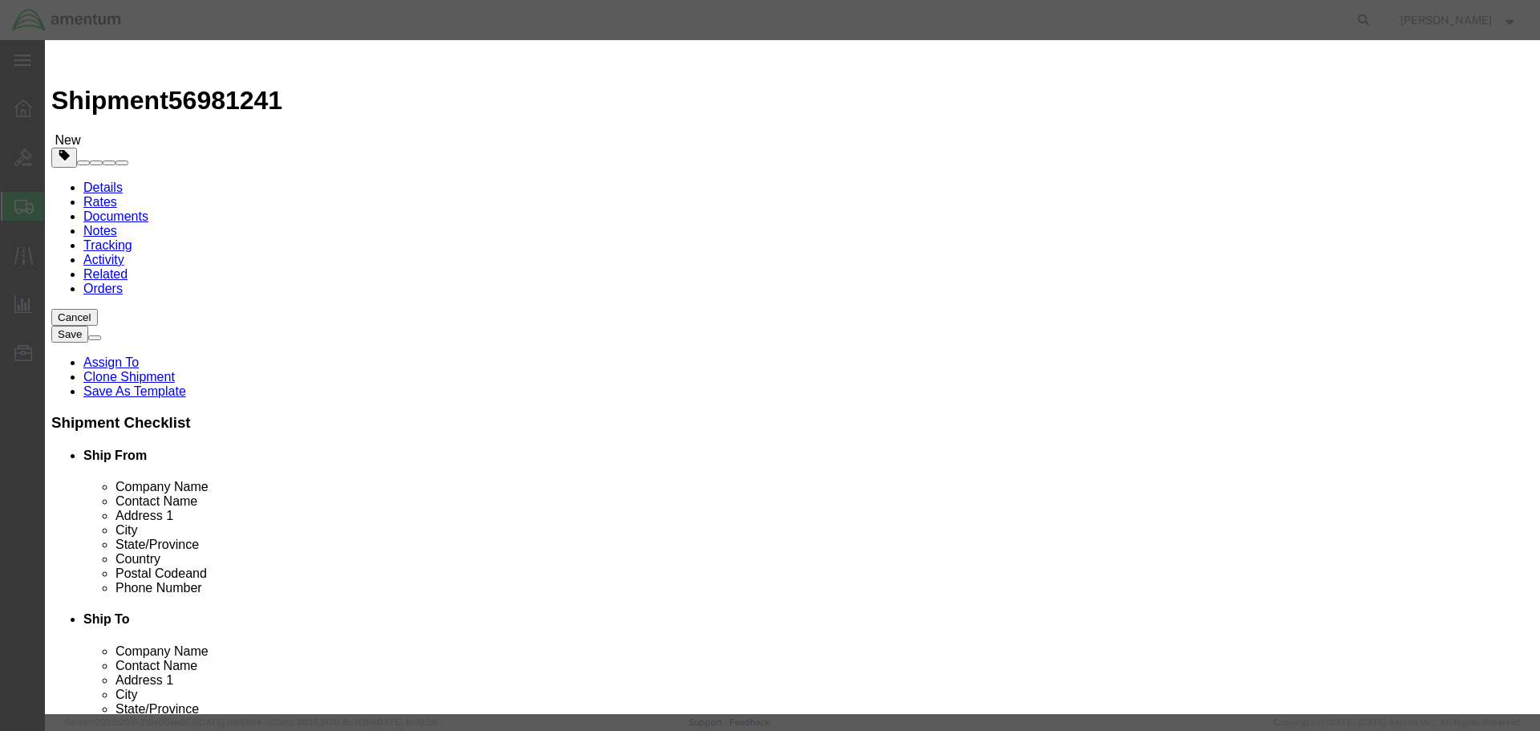
type input "TM"
select select "51622"
click textarea "Message"
click textarea "PLEASE SEND BY CHEAPEST FREIGHT TO ARRIVE NLT"
type textarea "PLEASE SEND BY CHEAPEST FREIGHT TO ARRIVE NLT 10OCT25. THANK YOU!"
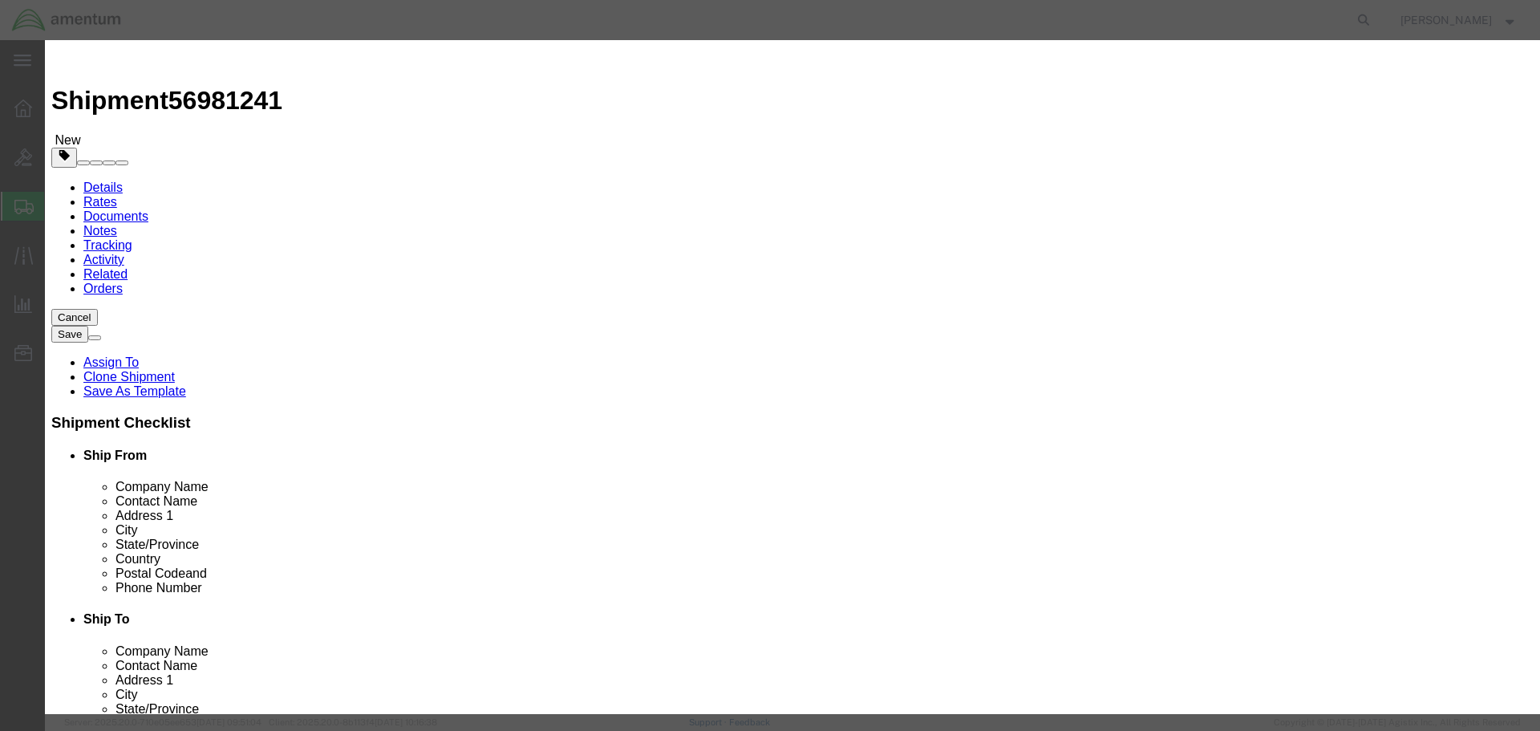
click button "Assign"
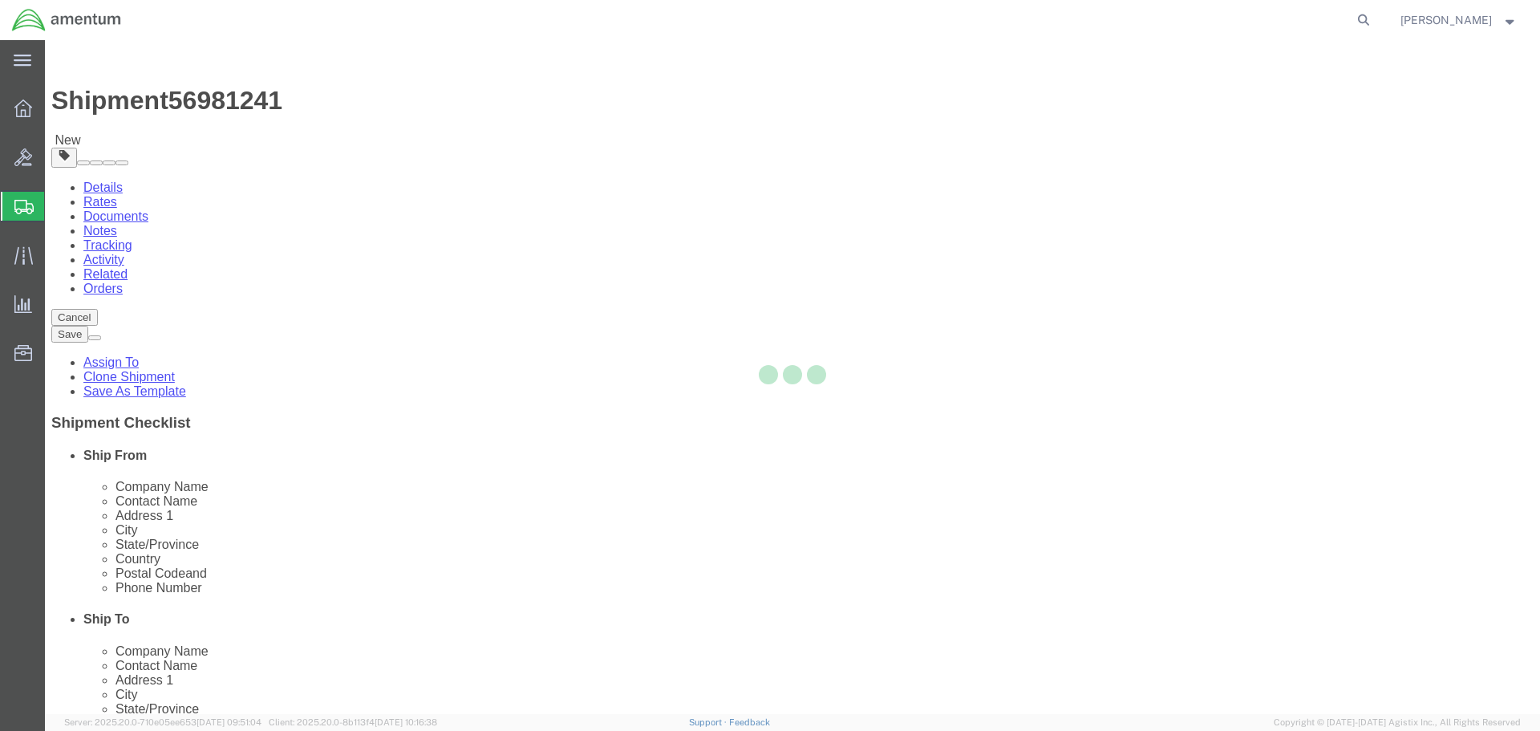
select select "53953"
select select
